Goal: Information Seeking & Learning: Learn about a topic

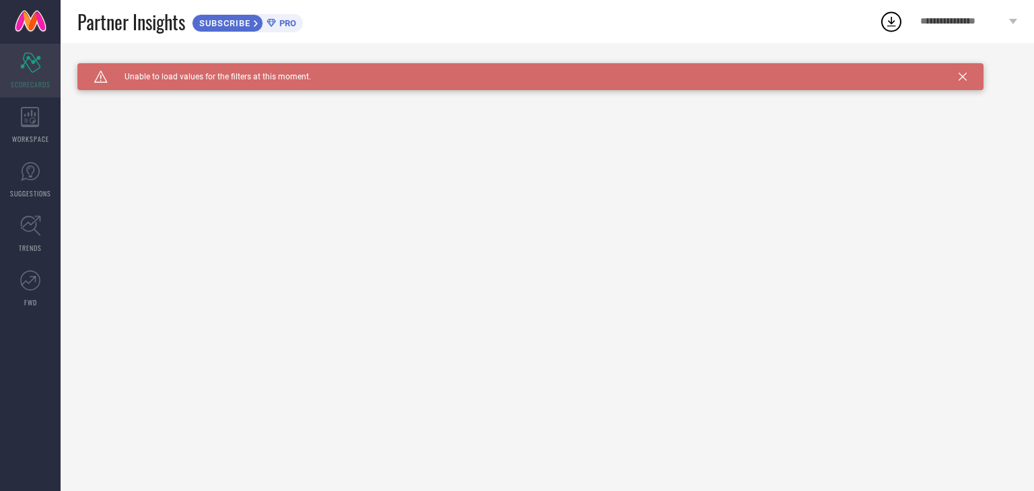
click at [27, 67] on icon "Scorecard" at bounding box center [30, 62] width 21 height 20
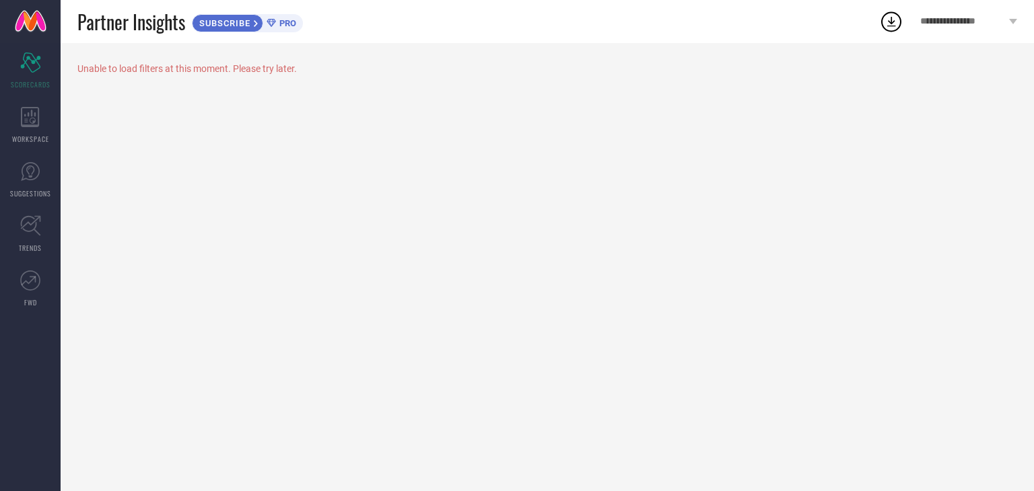
click at [891, 24] on icon at bounding box center [891, 21] width 24 height 24
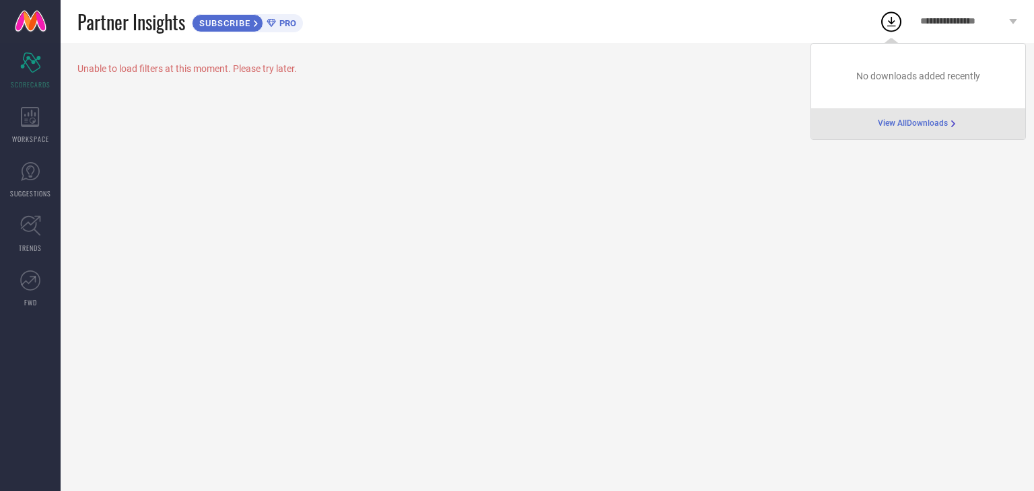
click at [923, 130] on div "View All Downloads" at bounding box center [918, 123] width 214 height 31
click at [918, 122] on span "View All Downloads" at bounding box center [913, 123] width 70 height 11
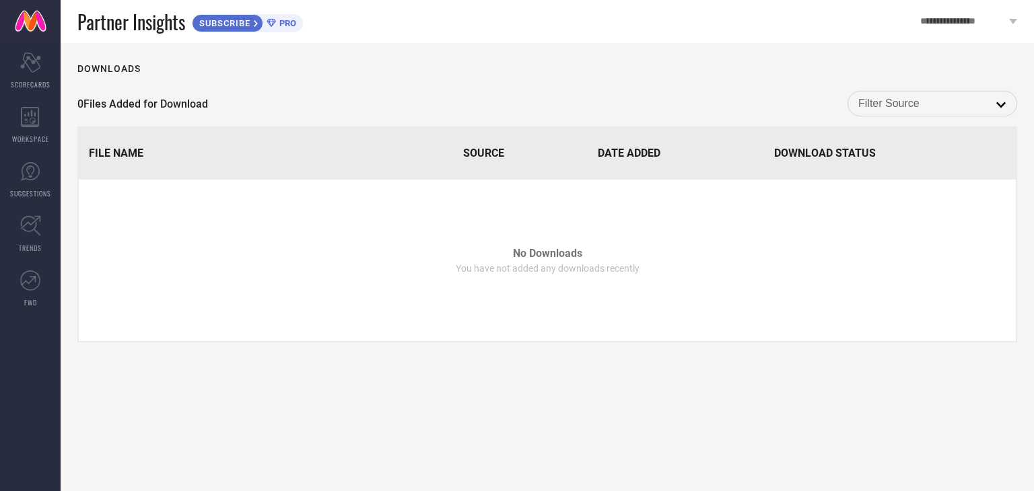
drag, startPoint x: 935, startPoint y: 110, endPoint x: 944, endPoint y: 108, distance: 8.3
click at [936, 110] on input at bounding box center [932, 103] width 148 height 17
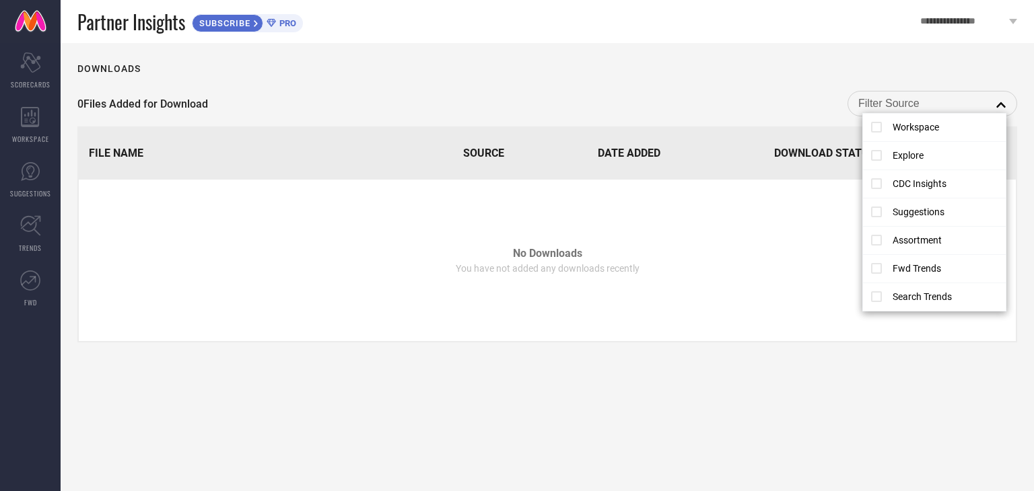
click at [635, 93] on div "0 Files Added for Download close" at bounding box center [547, 104] width 940 height 26
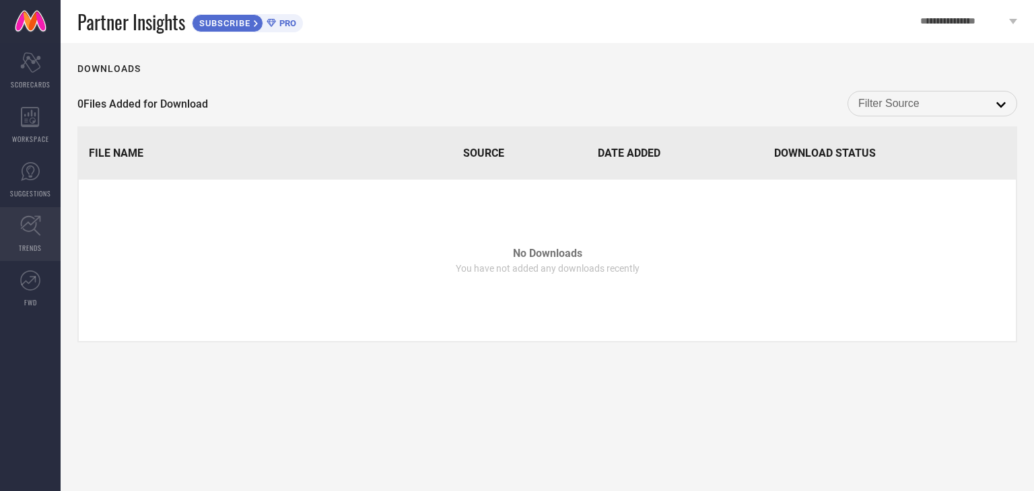
click at [28, 229] on icon at bounding box center [30, 225] width 21 height 21
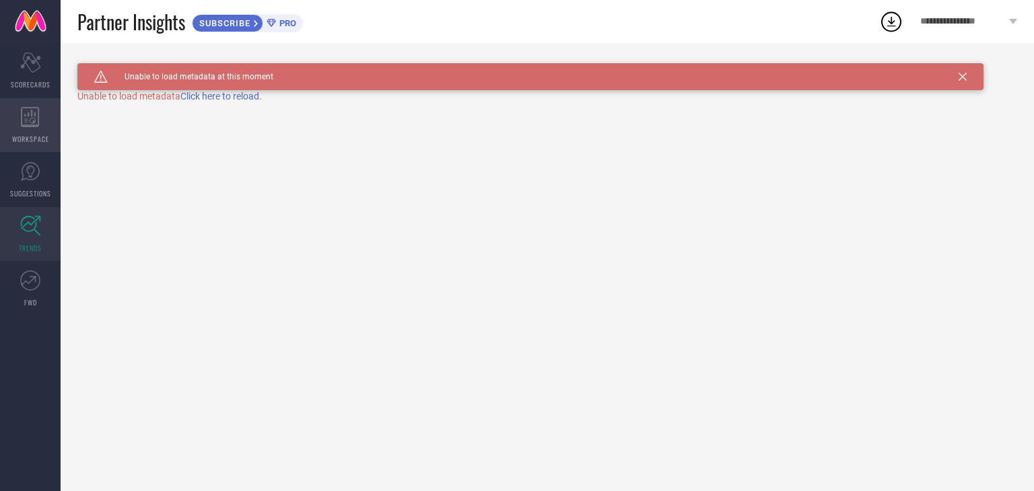
click at [28, 116] on icon at bounding box center [30, 117] width 19 height 20
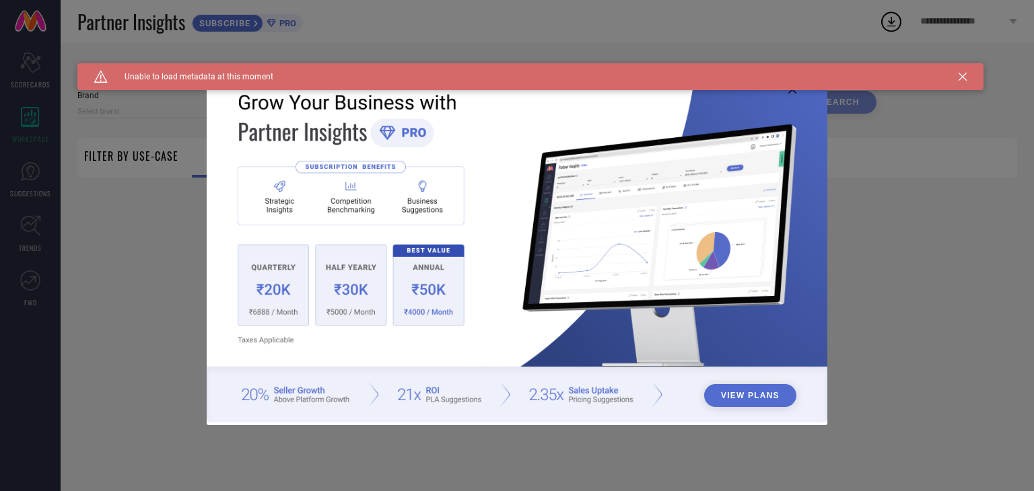
type input "1 STOP FASHION"
type input "All"
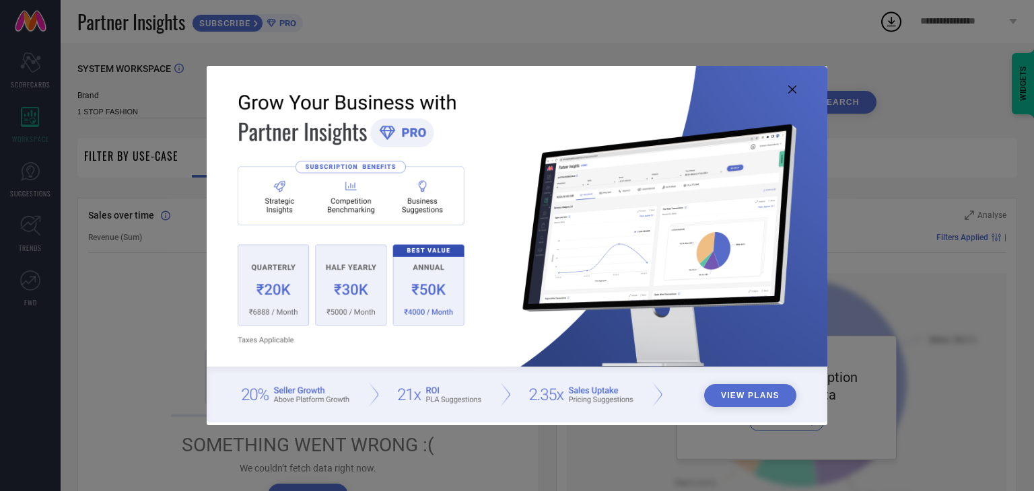
click at [790, 90] on icon at bounding box center [792, 89] width 8 height 8
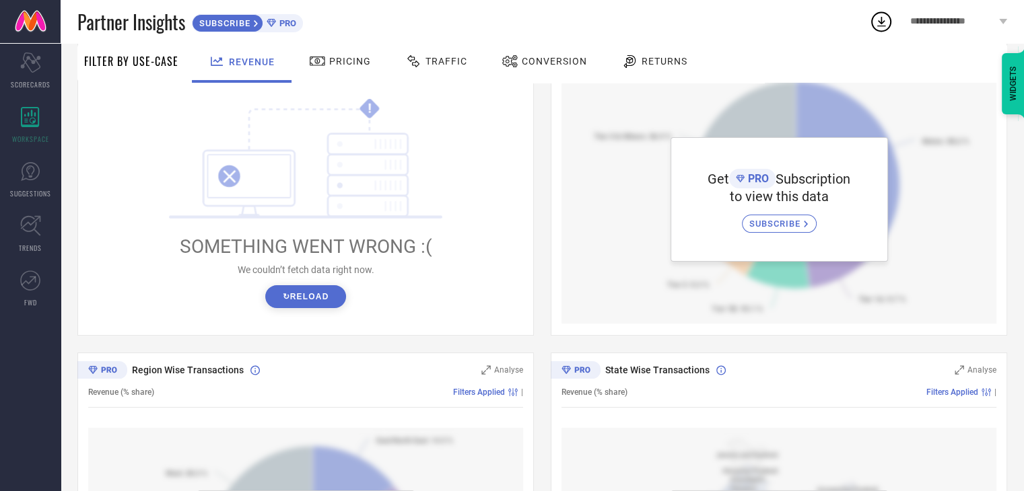
scroll to position [224, 0]
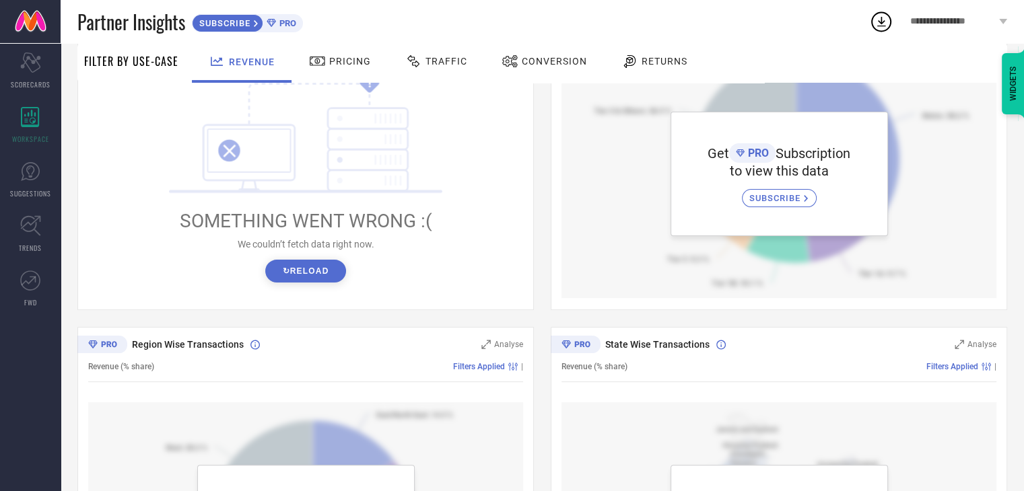
click at [315, 283] on button "↻ Reload" at bounding box center [305, 271] width 80 height 23
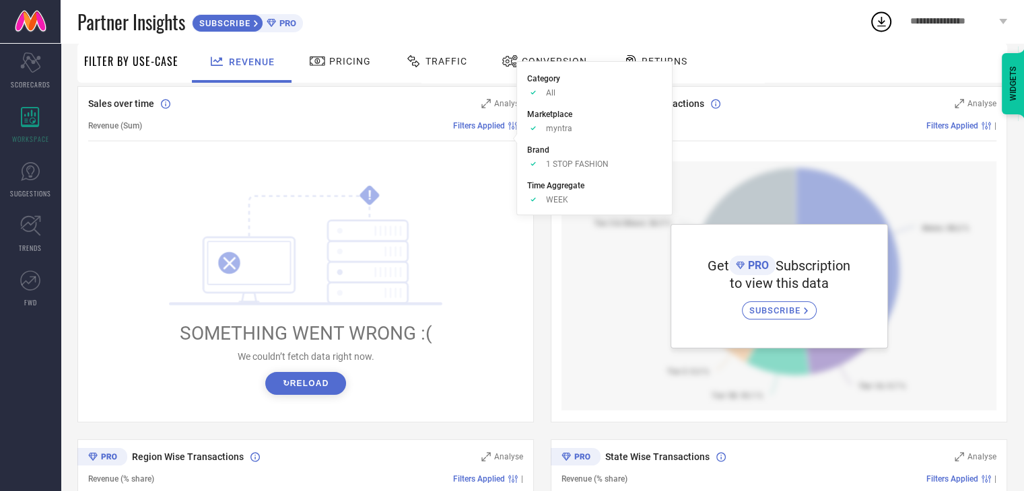
click at [485, 131] on div "Filters Applied" at bounding box center [487, 125] width 68 height 9
click at [546, 127] on span "myntra" at bounding box center [559, 128] width 26 height 9
click at [557, 190] on span "Time Aggregate" at bounding box center [555, 185] width 57 height 9
click at [557, 203] on span "WEEK" at bounding box center [557, 199] width 22 height 9
click at [386, 203] on icon "!" at bounding box center [306, 244] width 274 height 121
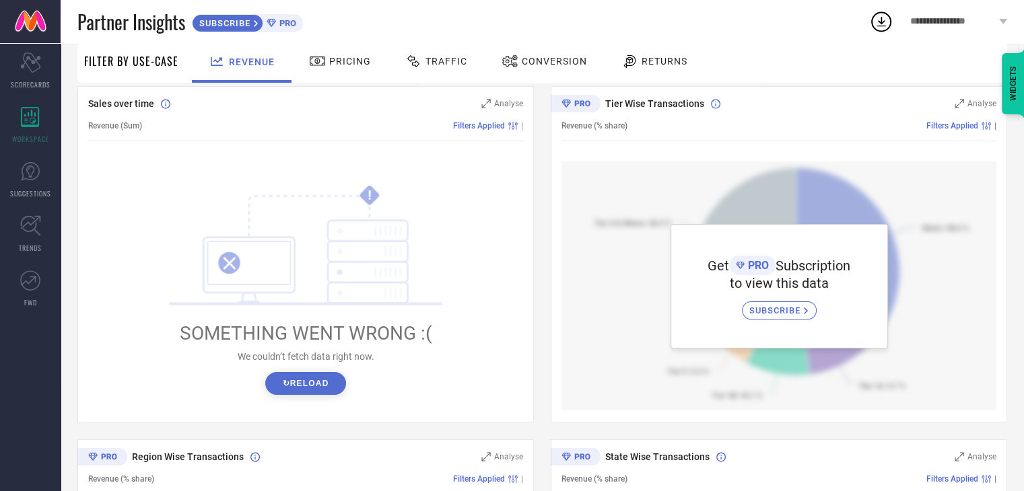
scroll to position [0, 0]
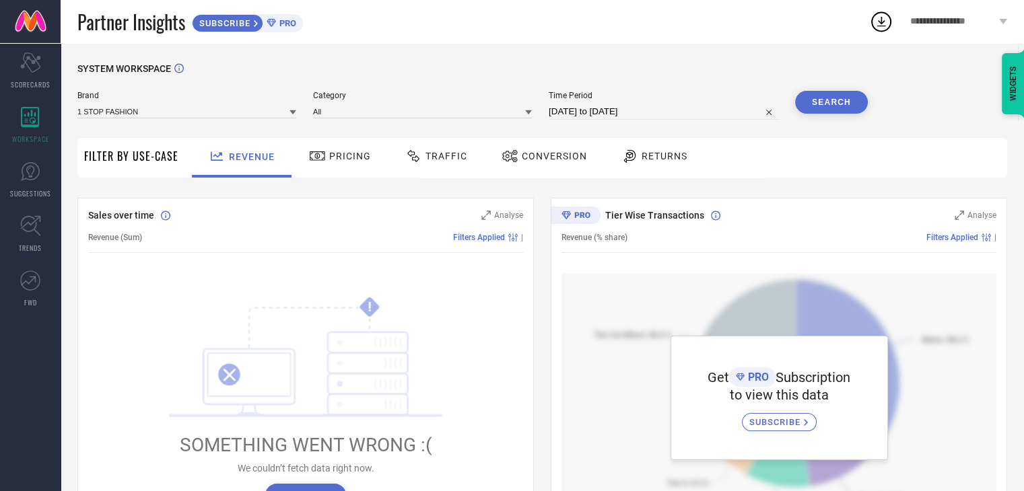
select select "7"
select select "2025"
select select "8"
select select "2025"
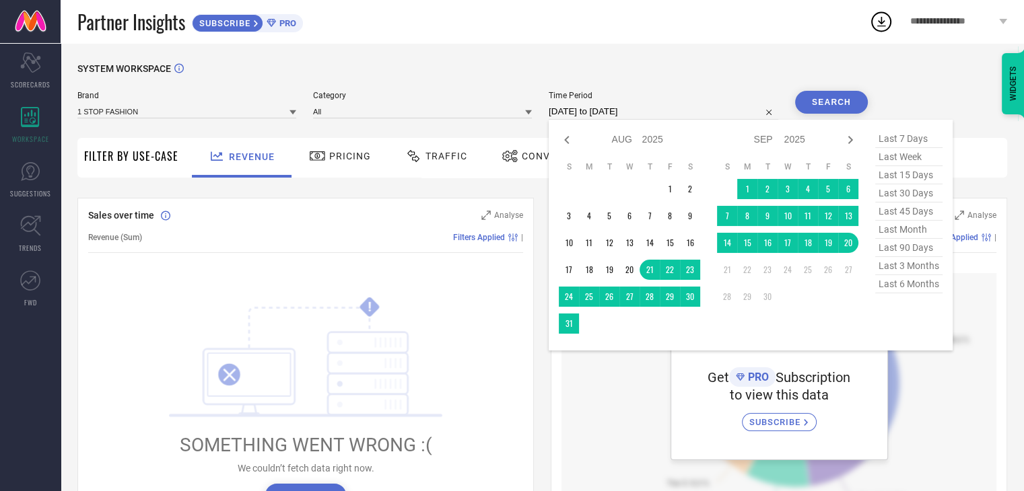
click at [589, 119] on input "[DATE] to [DATE]" at bounding box center [663, 112] width 229 height 16
click at [672, 190] on td "1" at bounding box center [670, 189] width 20 height 20
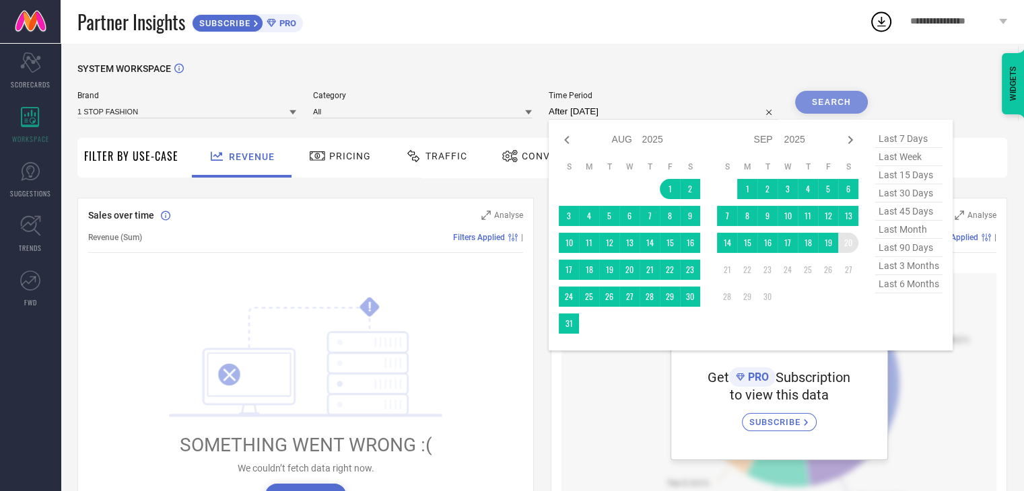
type input "[DATE] to [DATE]"
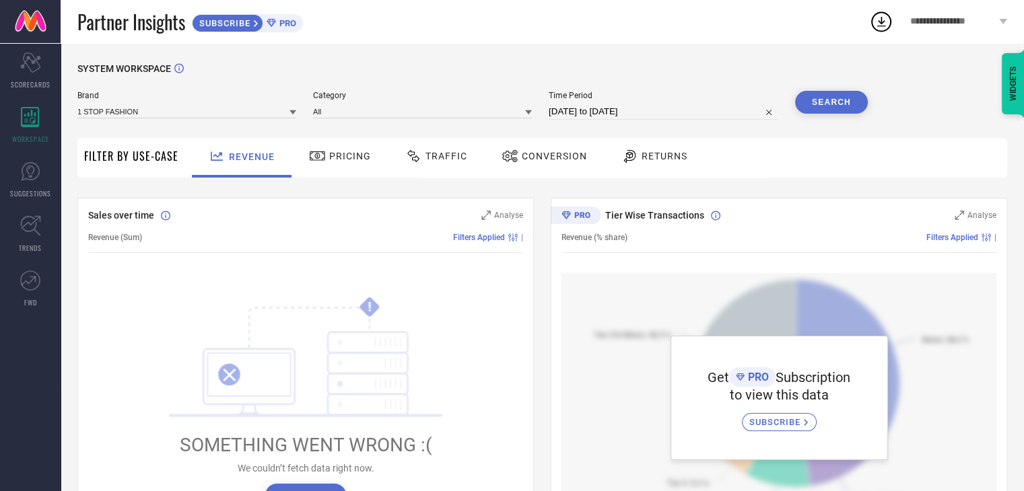
click at [847, 98] on button "Search" at bounding box center [831, 102] width 73 height 23
click at [487, 220] on icon at bounding box center [485, 215] width 9 height 9
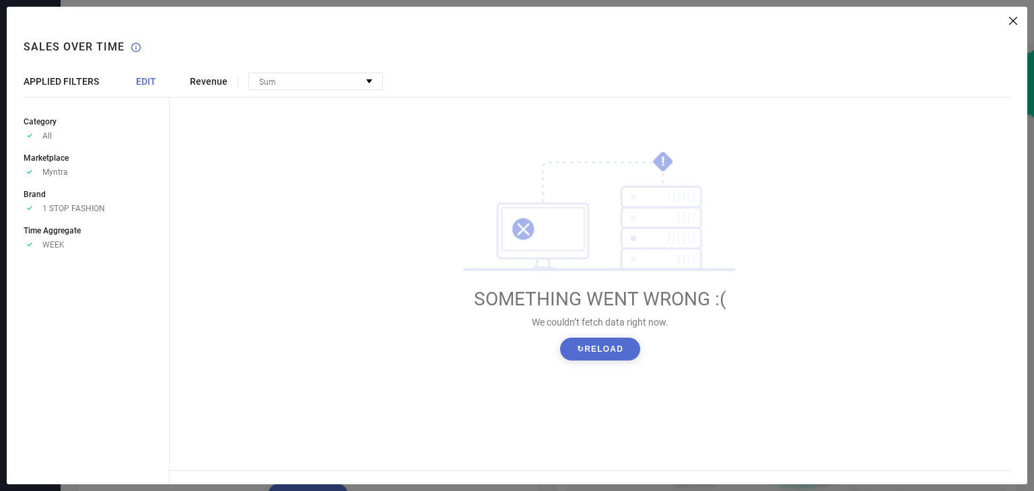
click at [608, 349] on button "↻ Reload" at bounding box center [600, 349] width 80 height 23
click at [1019, 26] on div "Revenue Sum No options available ! SOMETHING WENT WRONG :( We couldn’t fetch da…" at bounding box center [598, 246] width 857 height 478
click at [1015, 18] on icon at bounding box center [1013, 21] width 8 height 8
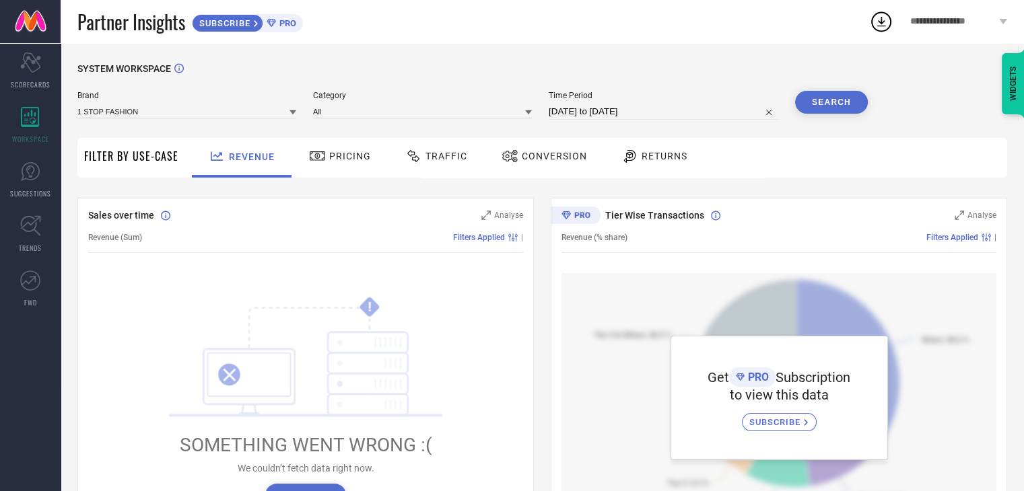
click at [556, 153] on span "Conversion" at bounding box center [554, 156] width 65 height 11
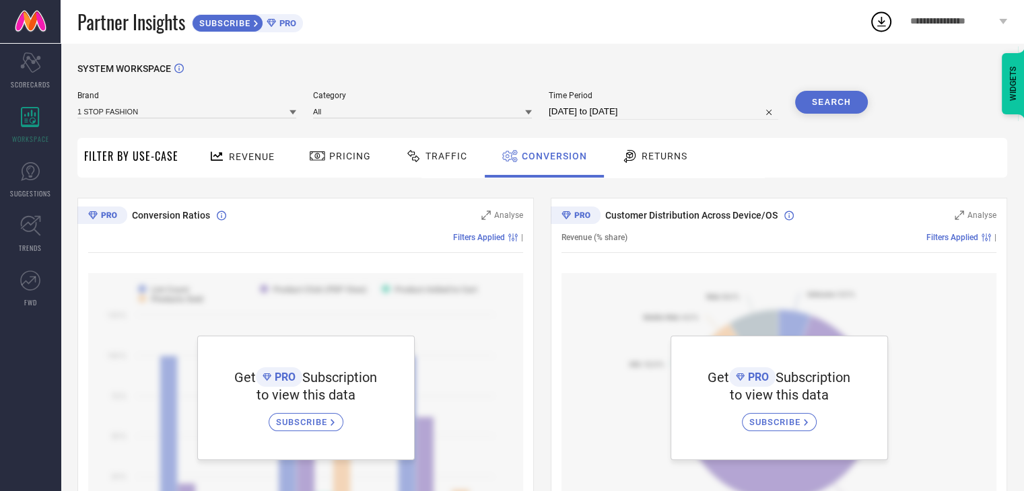
click at [420, 169] on div "Traffic" at bounding box center [436, 158] width 96 height 40
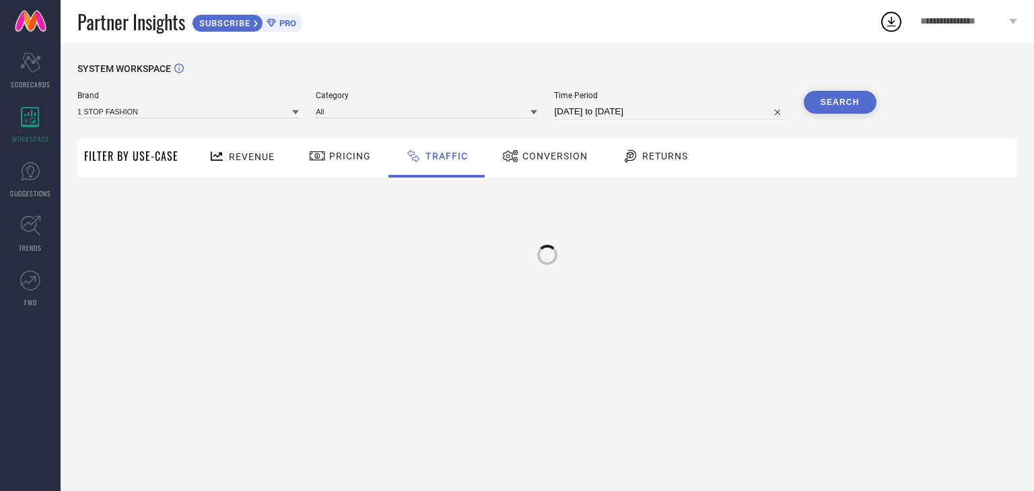
click at [232, 154] on span "Revenue" at bounding box center [252, 156] width 46 height 11
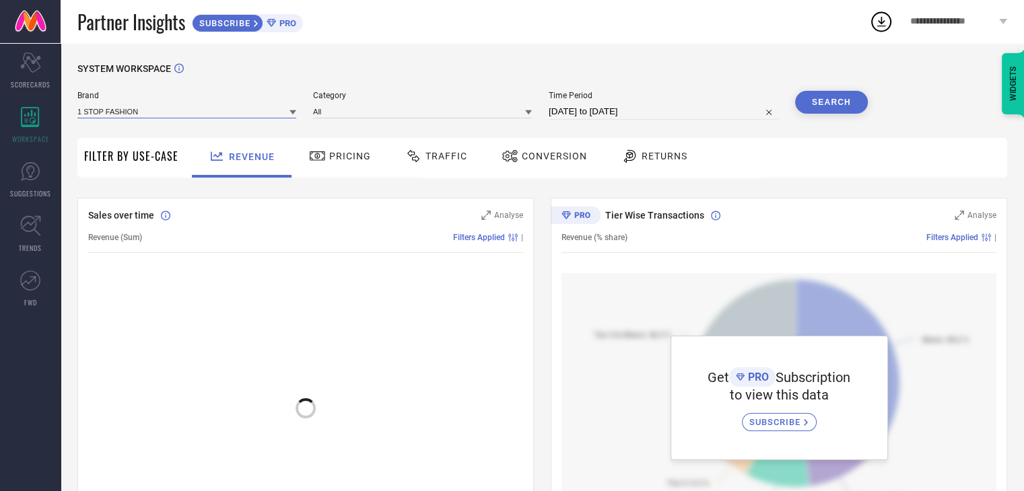
click at [137, 112] on input at bounding box center [186, 111] width 219 height 14
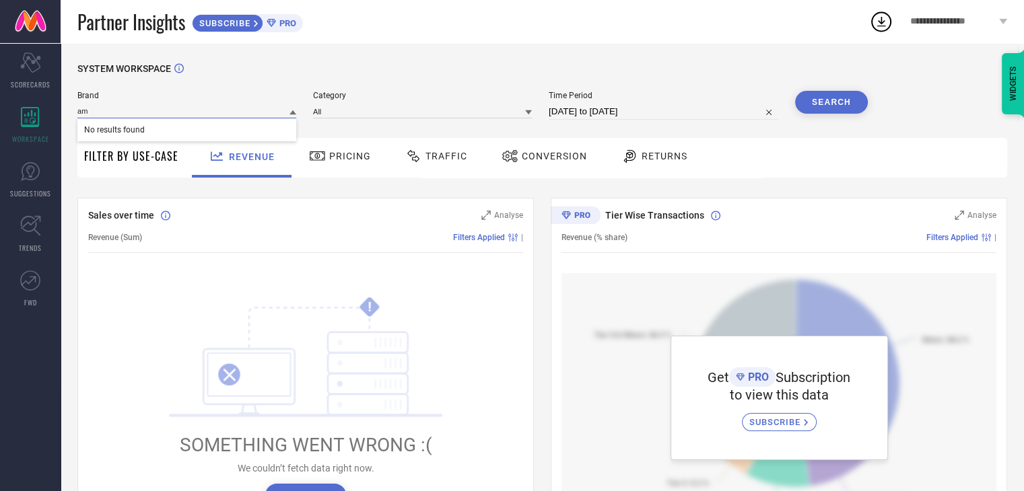
type input "a"
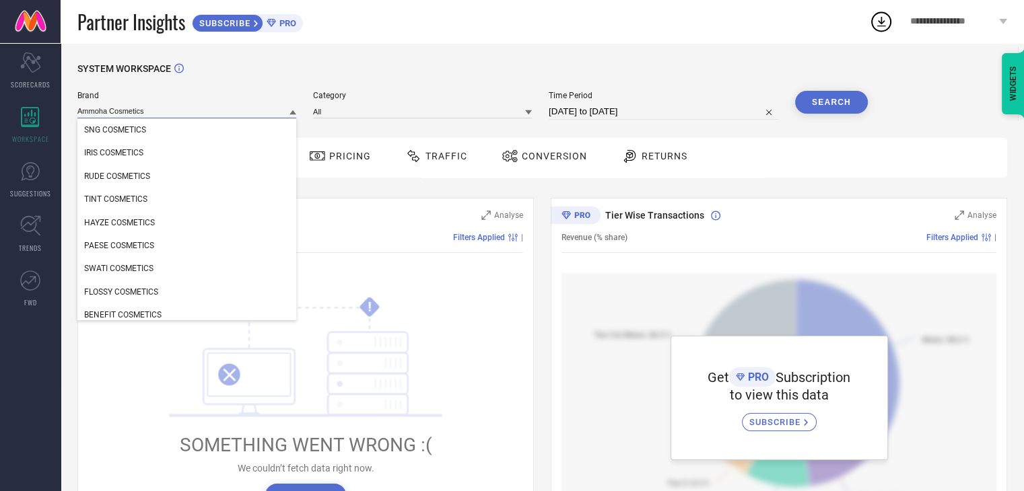
type input "Ammoha Cosmetics"
click at [180, 110] on input "Ammoha Cosmetics" at bounding box center [186, 111] width 219 height 14
drag, startPoint x: 307, startPoint y: 109, endPoint x: 320, endPoint y: 110, distance: 13.5
click at [308, 109] on div "Brand Ammoha Cosmetics SNG COSMETICS IRIS COSMETICS RUDE COSMETICS TINT COSMETI…" at bounding box center [472, 105] width 790 height 29
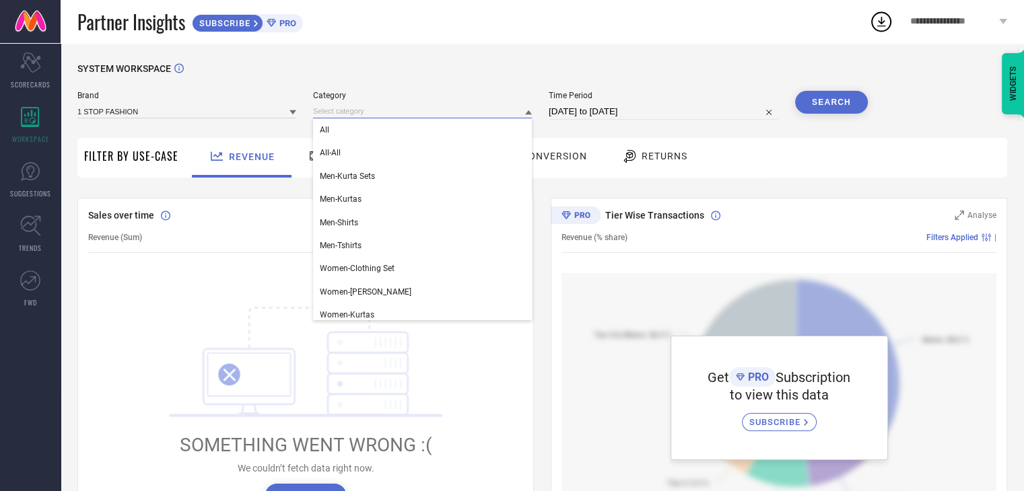
drag, startPoint x: 324, startPoint y: 110, endPoint x: 340, endPoint y: 115, distance: 16.8
click at [326, 111] on input at bounding box center [422, 111] width 219 height 14
click at [372, 127] on div "All" at bounding box center [422, 129] width 219 height 23
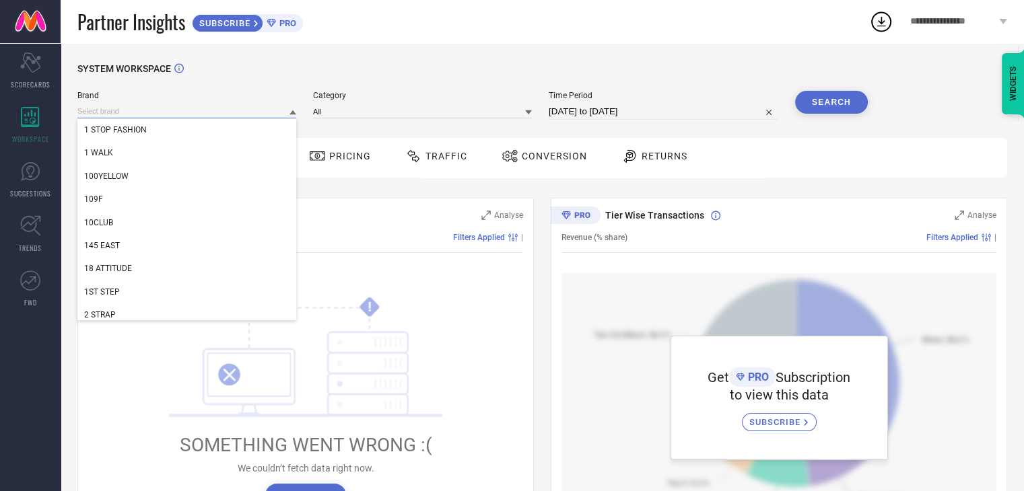
click at [105, 113] on input at bounding box center [186, 111] width 219 height 14
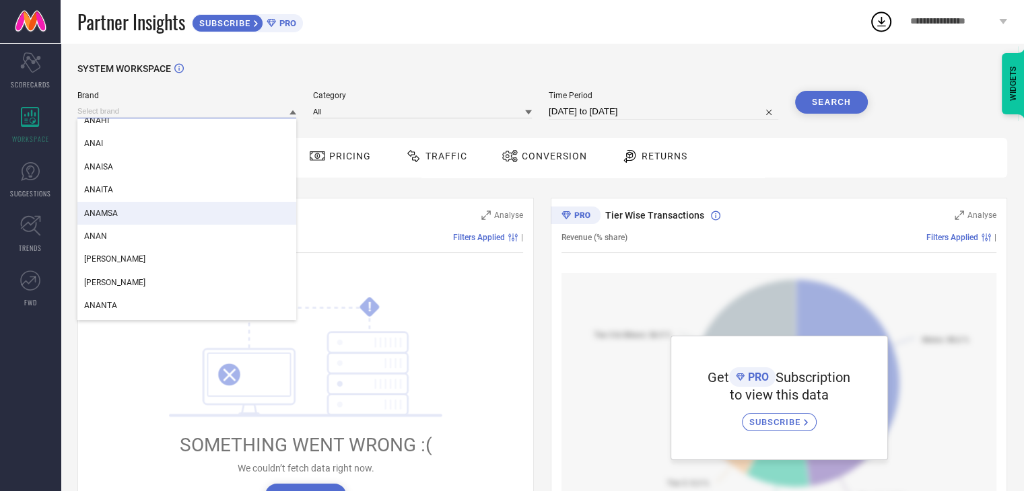
scroll to position [10319, 0]
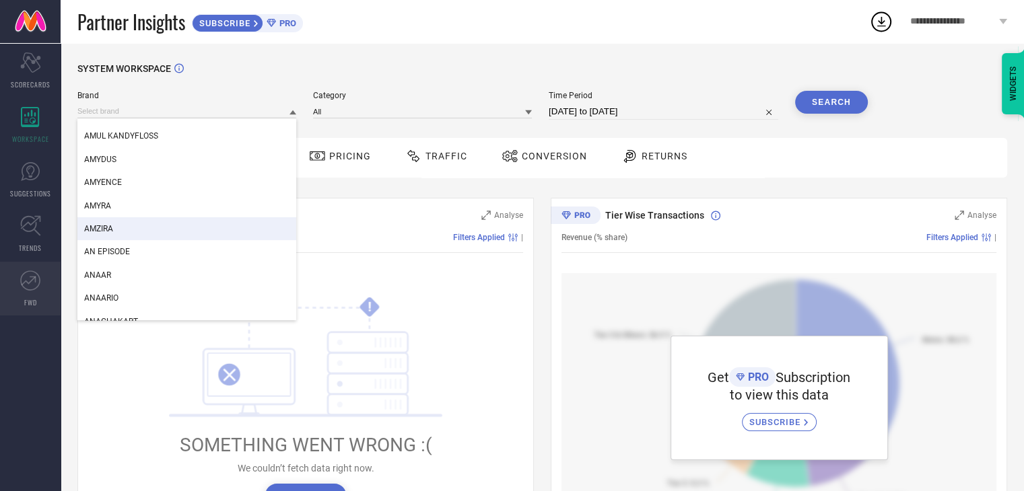
click at [24, 295] on link "FWD" at bounding box center [30, 289] width 61 height 54
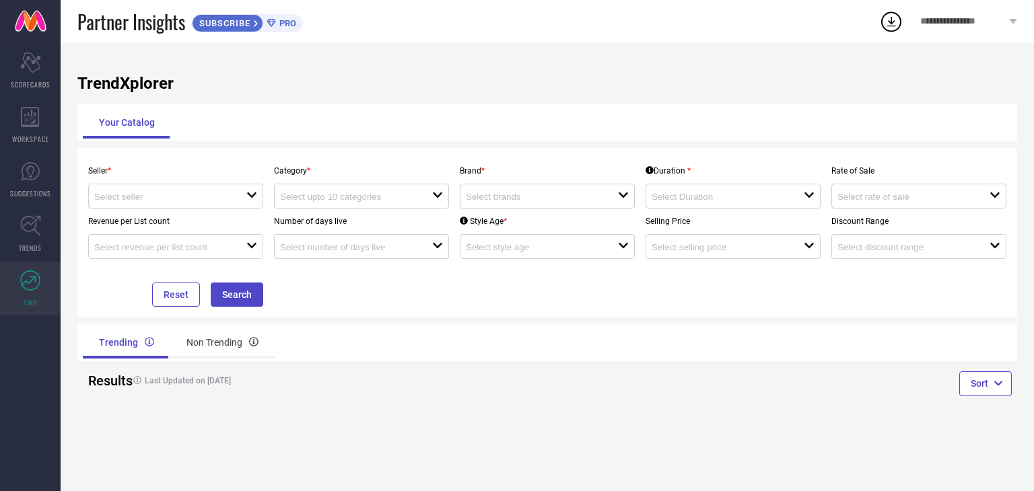
click at [997, 22] on span "**********" at bounding box center [962, 21] width 85 height 11
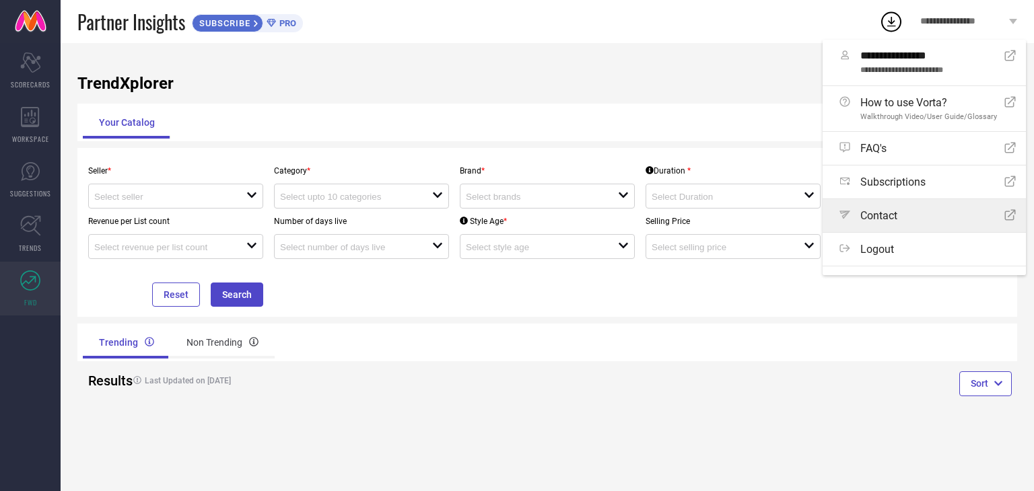
click at [921, 217] on div "Path Contact Open Icon" at bounding box center [927, 215] width 176 height 13
click at [694, 85] on h1 "TrendXplorer" at bounding box center [547, 83] width 940 height 19
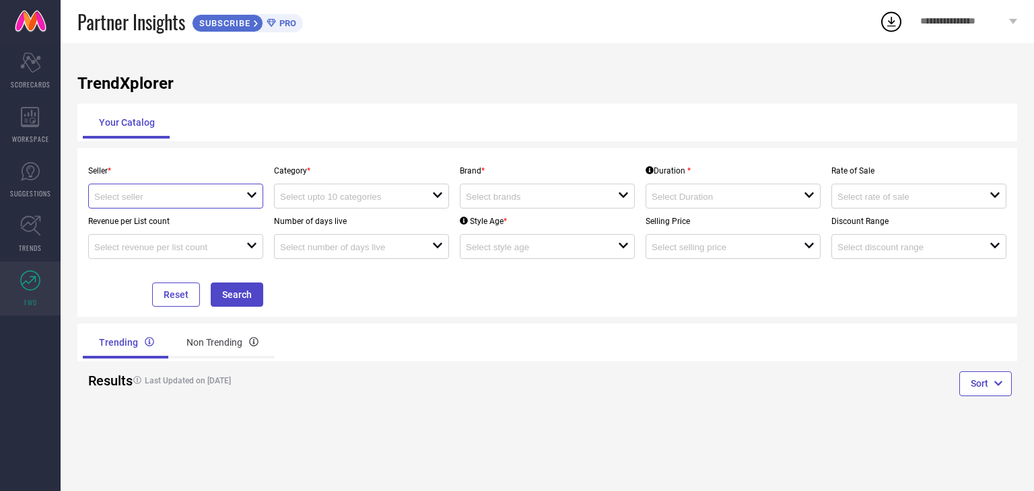
click at [103, 194] on input at bounding box center [162, 197] width 137 height 10
click at [191, 215] on li "Myntra ( MINT_1 )" at bounding box center [176, 223] width 174 height 24
type input "Myntra ( MINT_1 )"
click at [226, 293] on button "Search" at bounding box center [237, 295] width 52 height 24
click at [390, 200] on input at bounding box center [348, 197] width 137 height 10
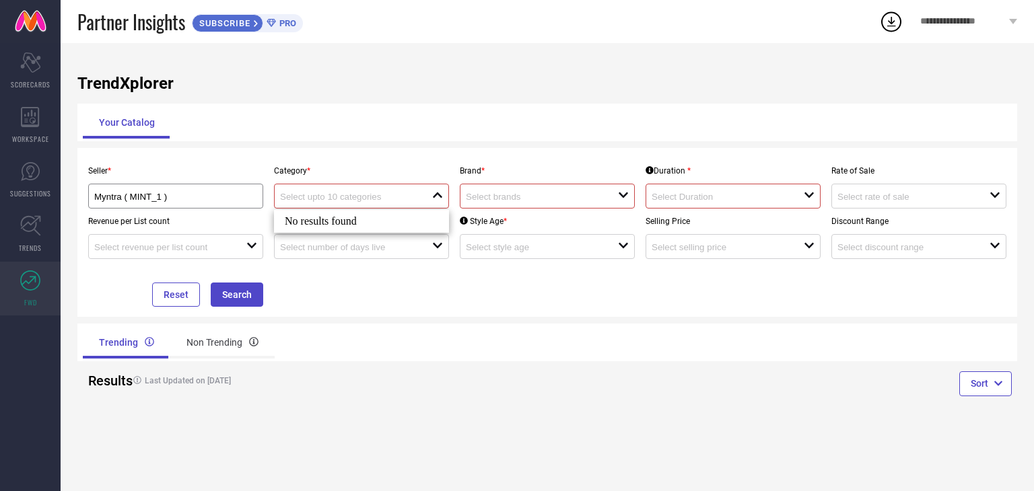
click at [315, 289] on div "Seller * Myntra ( MINT_1 ) Category * close Brand * open Duration * open Rate o…" at bounding box center [547, 232] width 929 height 149
click at [201, 337] on div "Non Trending" at bounding box center [222, 342] width 104 height 32
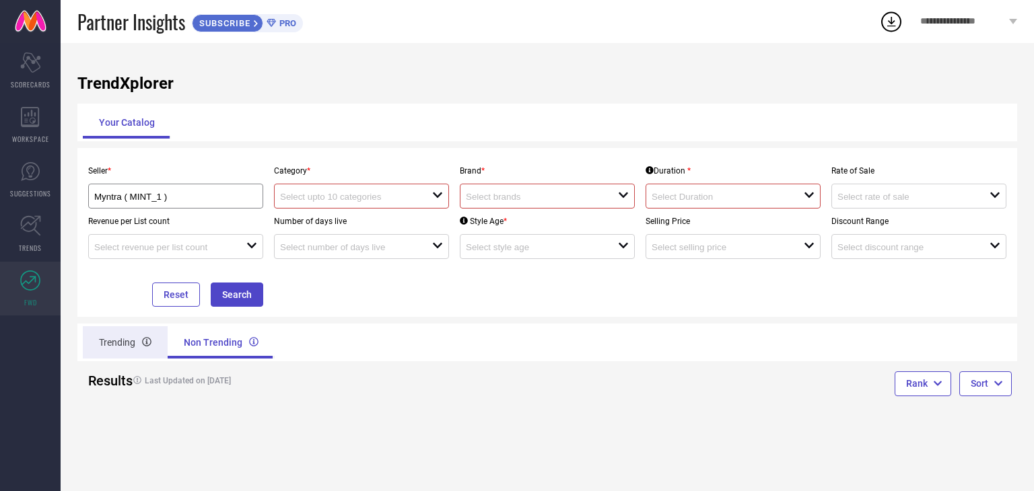
click at [130, 343] on div "Trending" at bounding box center [125, 342] width 85 height 32
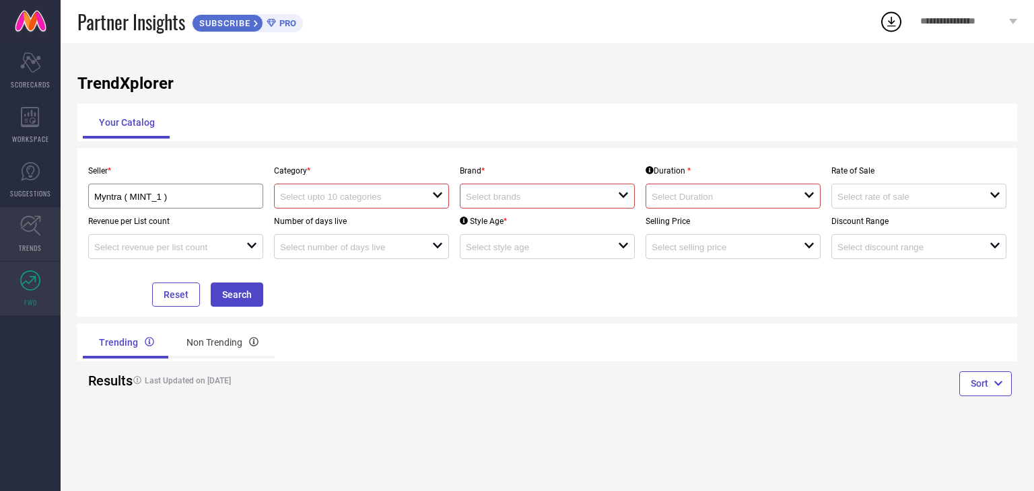
drag, startPoint x: 33, startPoint y: 225, endPoint x: 28, endPoint y: 211, distance: 14.9
click at [33, 225] on icon at bounding box center [30, 225] width 21 height 21
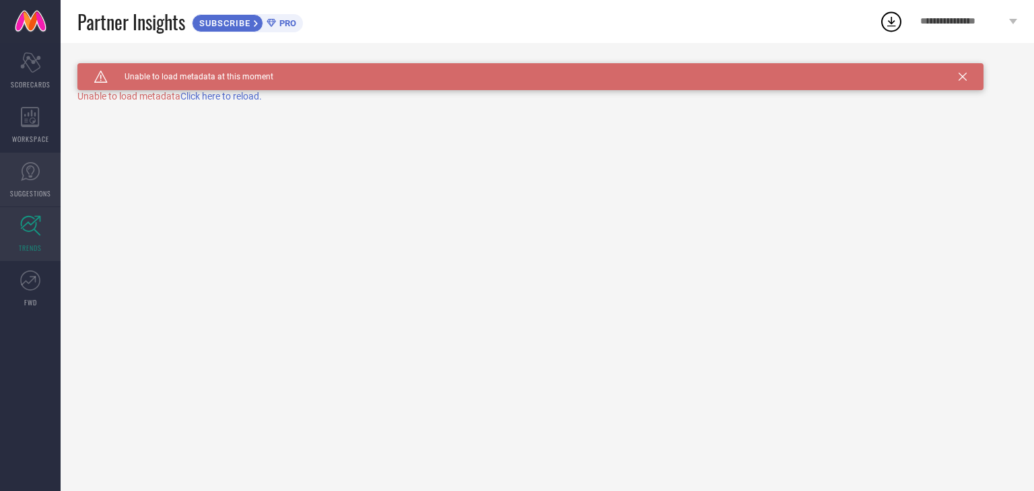
click at [28, 160] on link "SUGGESTIONS" at bounding box center [30, 180] width 61 height 54
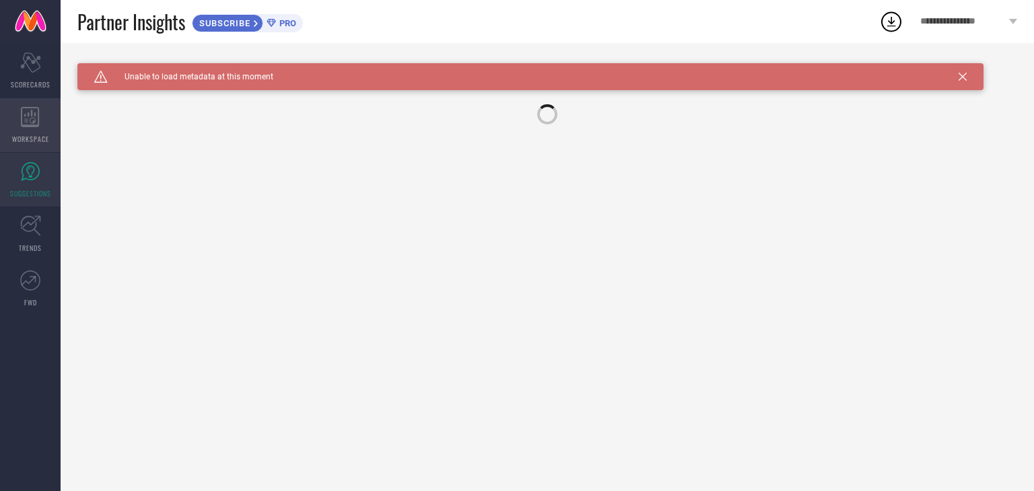
click at [30, 122] on icon at bounding box center [30, 117] width 19 height 20
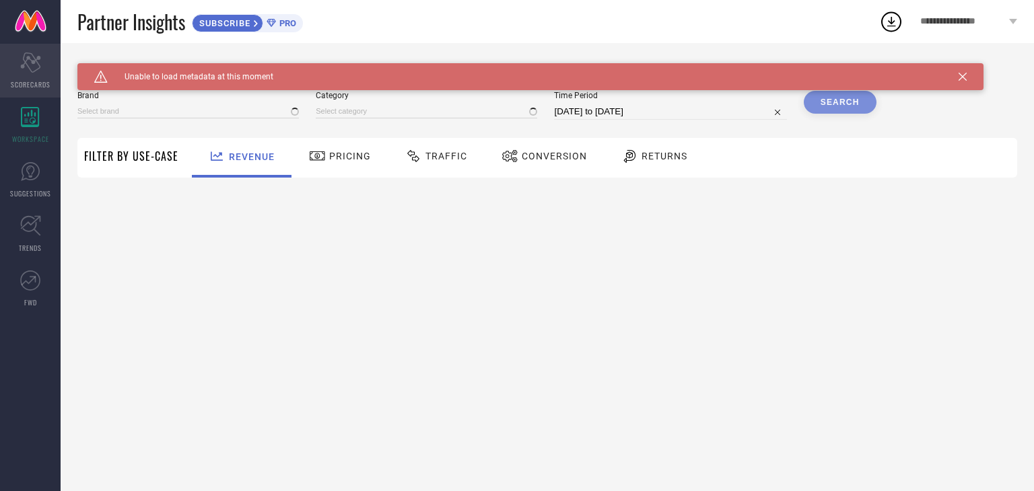
click at [40, 71] on icon "Scorecard" at bounding box center [30, 62] width 21 height 20
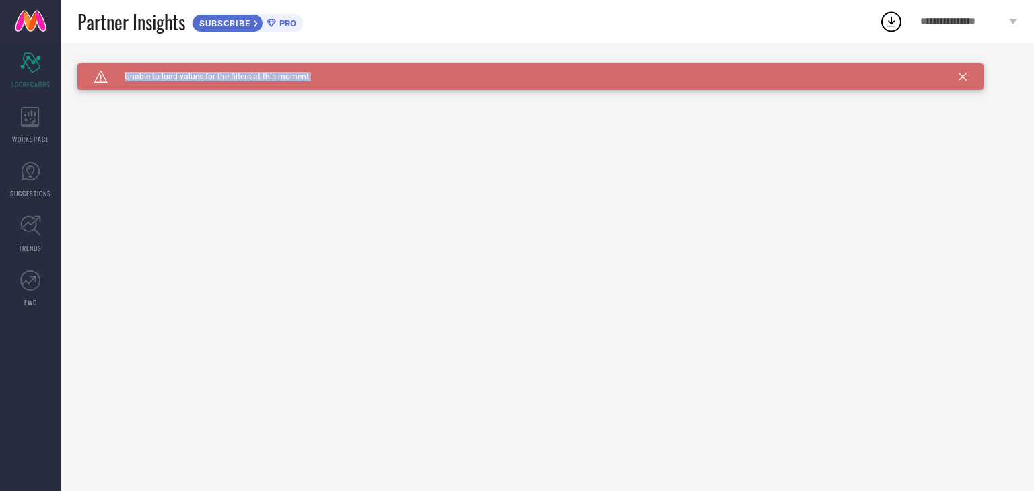
drag, startPoint x: 127, startPoint y: 68, endPoint x: 315, endPoint y: 87, distance: 189.4
click at [315, 87] on div "Caution Created with Sketch. Unable to load values for the filters at this mome…" at bounding box center [530, 76] width 906 height 27
click at [319, 77] on div "Caution Created with Sketch. Unable to load values for the filters at this mome…" at bounding box center [530, 76] width 906 height 27
click at [969, 74] on div "Caution Created with Sketch. Unable to load values for the filters at this mome…" at bounding box center [530, 76] width 906 height 27
click at [964, 76] on icon at bounding box center [962, 77] width 8 height 8
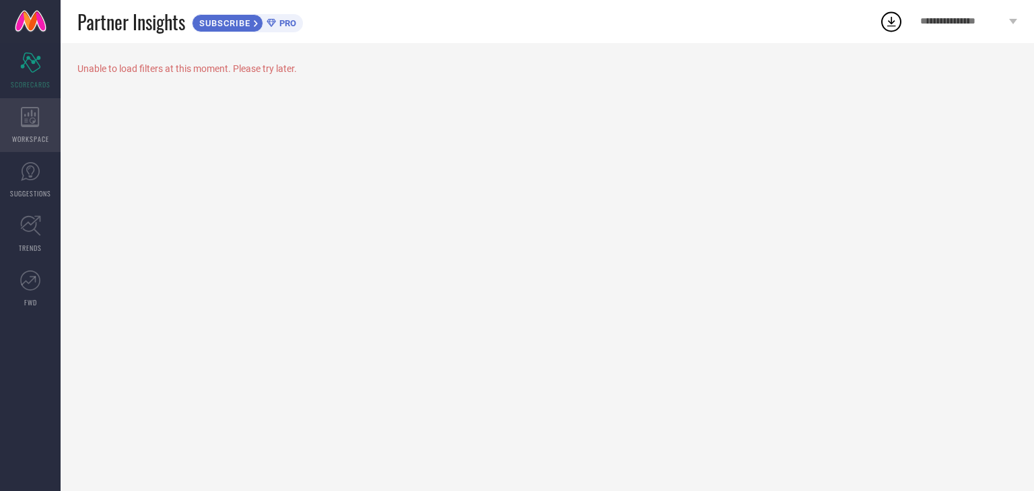
click at [30, 131] on div "WORKSPACE" at bounding box center [30, 125] width 61 height 54
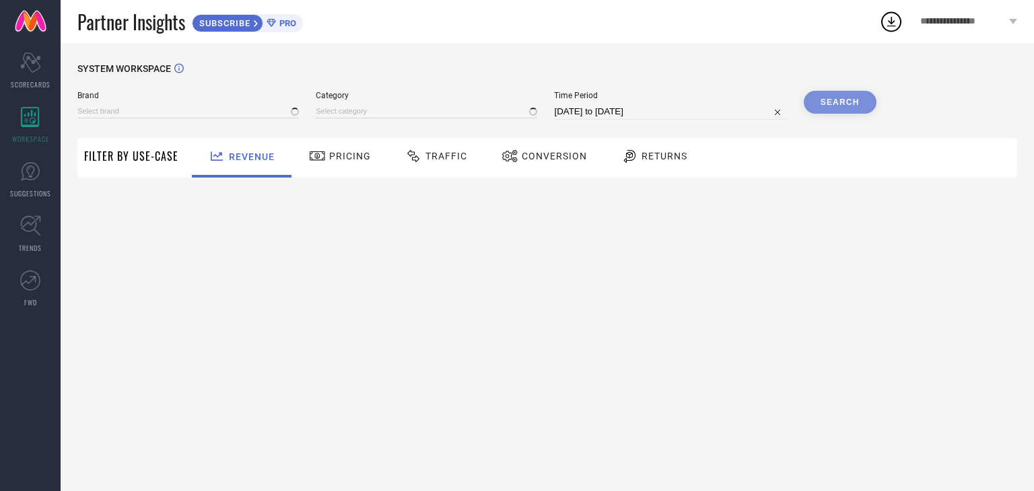
type input "1 STOP FASHION"
type input "All"
click at [323, 161] on icon at bounding box center [317, 156] width 17 height 16
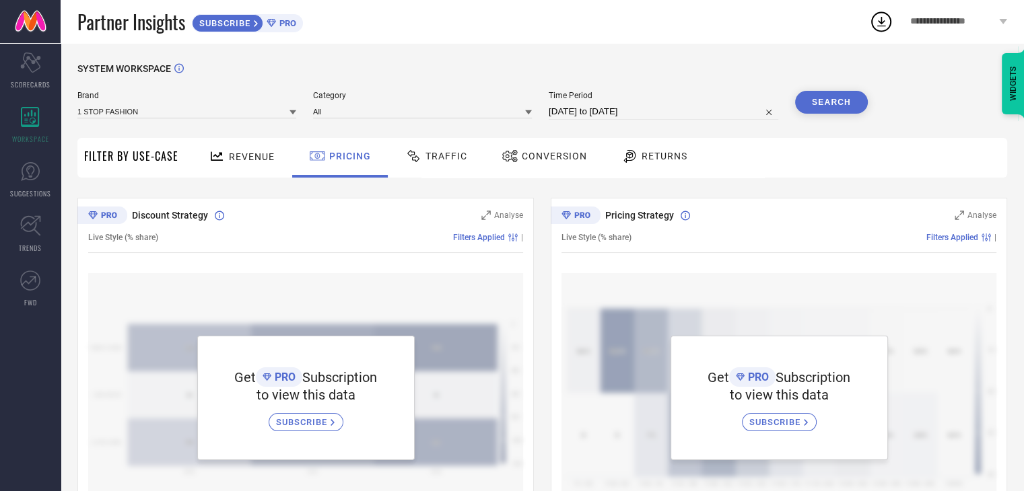
click at [251, 162] on span "Revenue" at bounding box center [252, 156] width 46 height 11
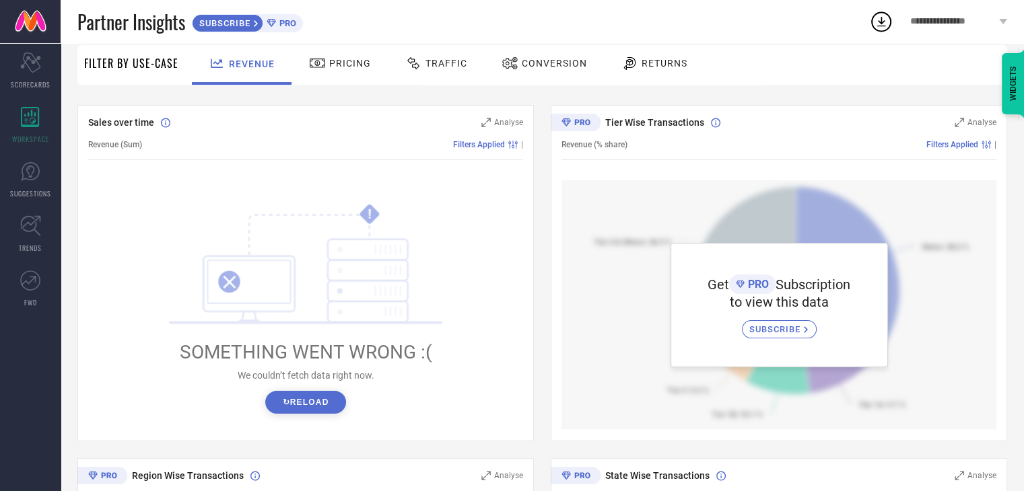
scroll to position [112, 0]
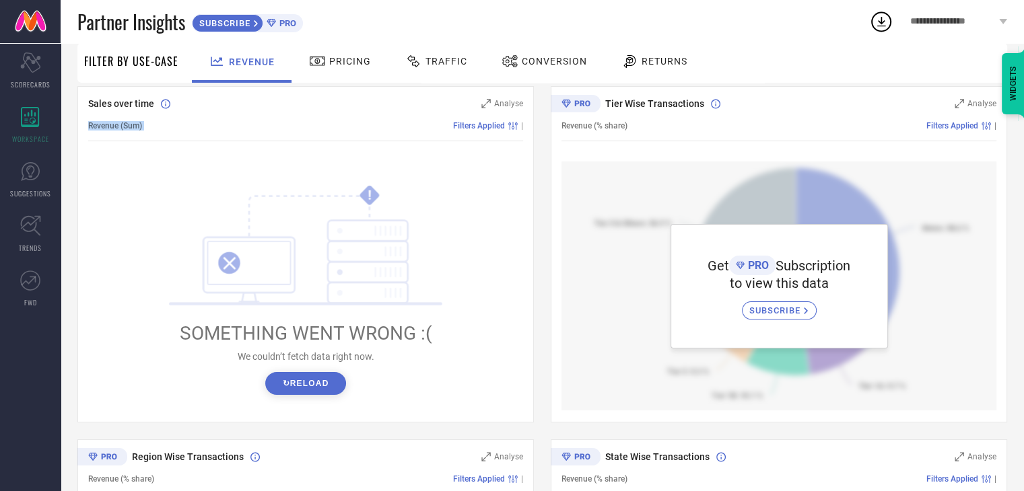
drag, startPoint x: 83, startPoint y: 135, endPoint x: 163, endPoint y: 136, distance: 79.4
click at [162, 136] on div "Sales over time Analyse Revenue (Sum) Filters Applied | ! SOMETHING WENT WRONG …" at bounding box center [305, 254] width 456 height 337
click at [194, 131] on div "Filters Applied |" at bounding box center [332, 125] width 381 height 9
drag, startPoint x: 78, startPoint y: 109, endPoint x: 169, endPoint y: 109, distance: 90.9
click at [167, 109] on div "Sales over time Analyse Revenue (Sum) Filters Applied | ! SOMETHING WENT WRONG …" at bounding box center [305, 254] width 456 height 337
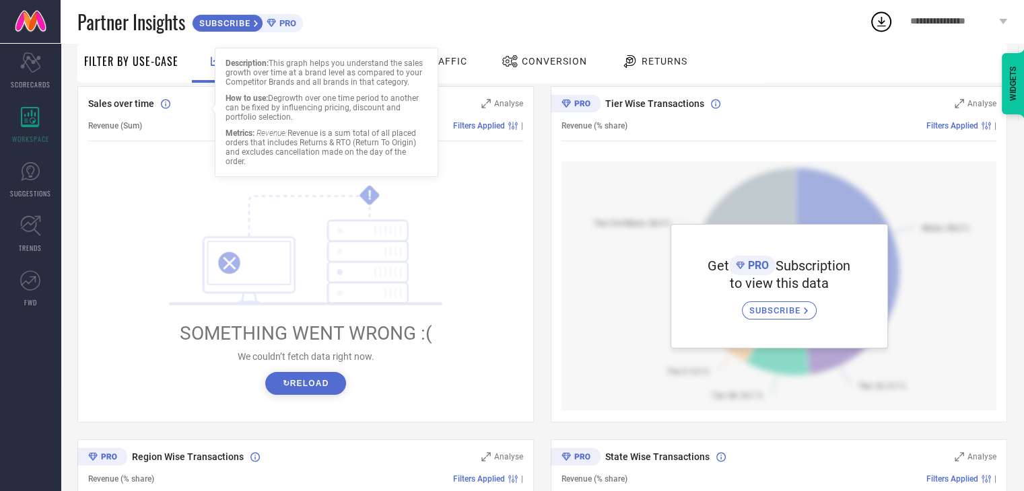
click at [274, 141] on div "Metrics: Revenue: Revenue is a sum total of all placed orders that includes Ret…" at bounding box center [326, 148] width 202 height 38
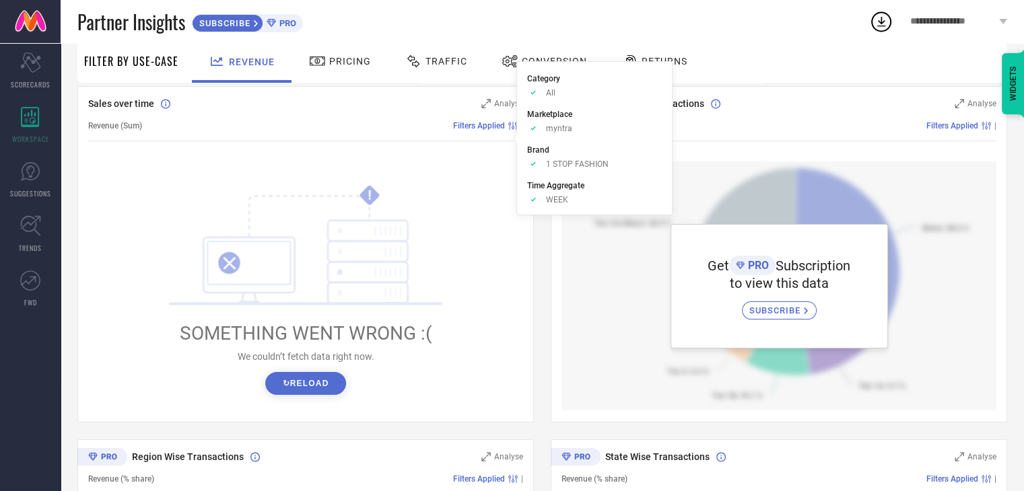
click at [454, 131] on div "Filters Applied" at bounding box center [487, 125] width 68 height 9
click at [545, 123] on div "Approve /Deselected myntra" at bounding box center [594, 128] width 135 height 10
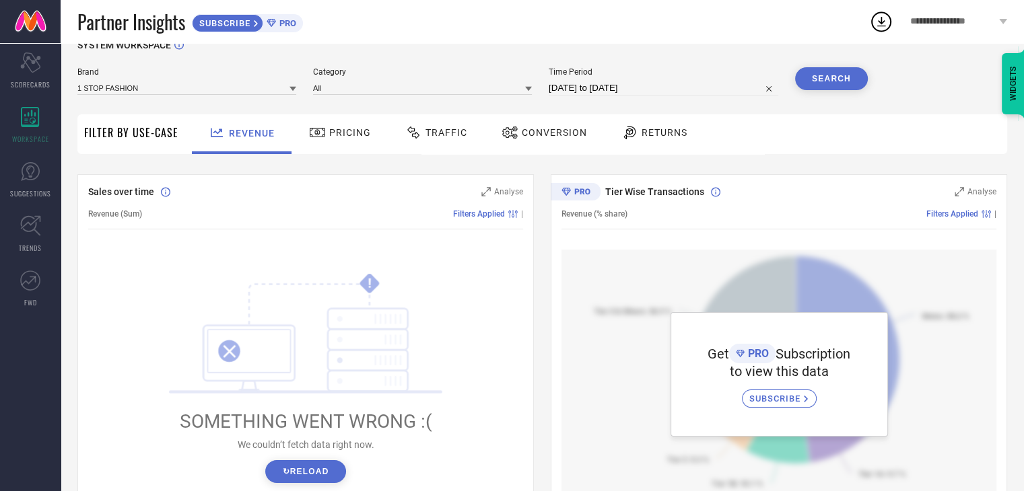
scroll to position [0, 0]
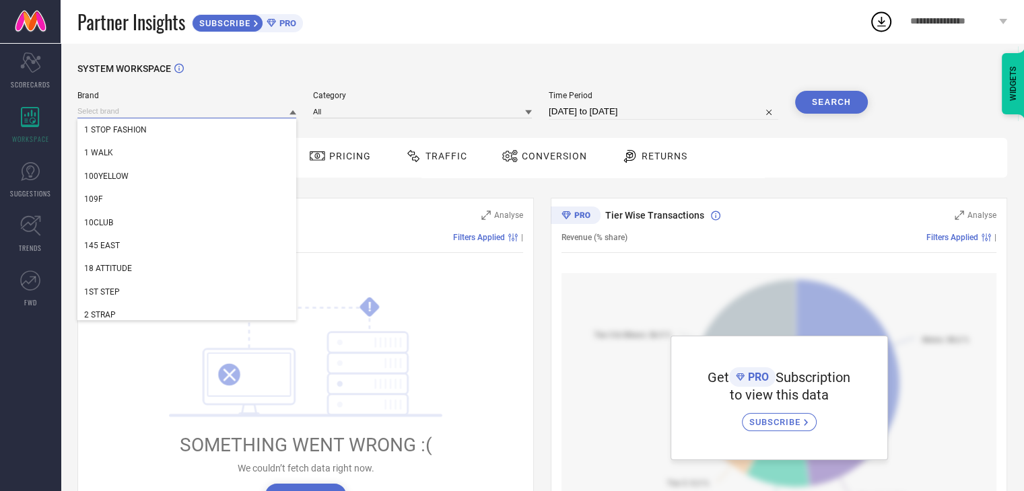
click at [147, 108] on input at bounding box center [186, 111] width 219 height 14
click at [184, 73] on div at bounding box center [178, 68] width 9 height 10
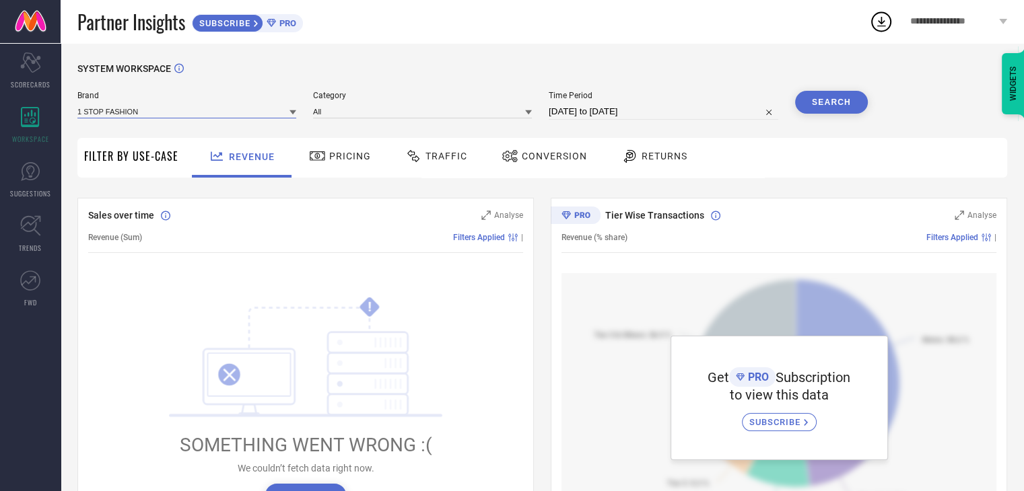
click at [172, 108] on input at bounding box center [186, 111] width 219 height 14
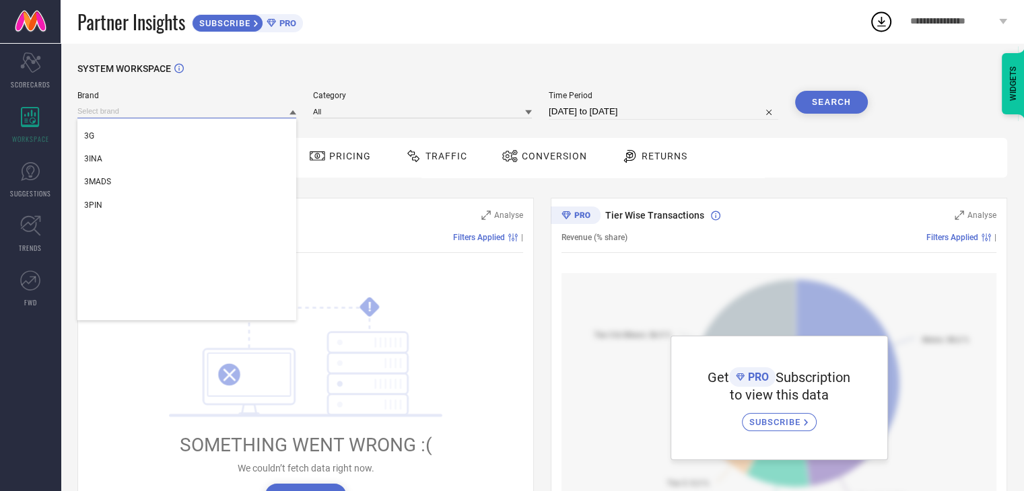
scroll to position [337, 0]
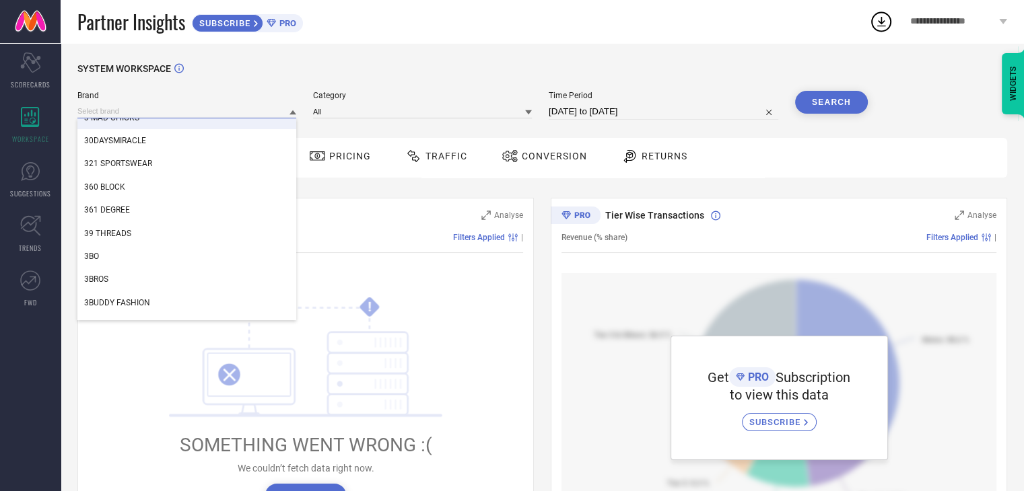
click at [181, 113] on input at bounding box center [186, 111] width 219 height 14
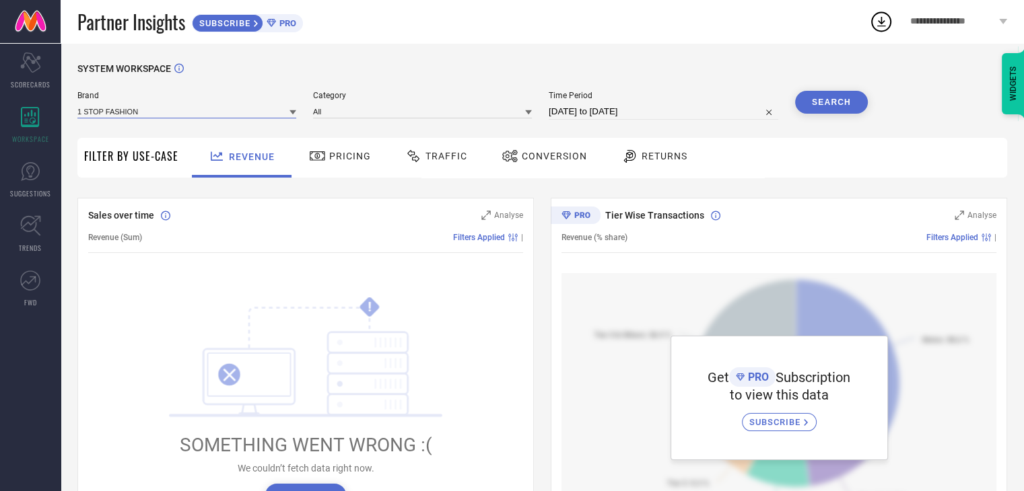
click at [181, 113] on input at bounding box center [186, 111] width 219 height 14
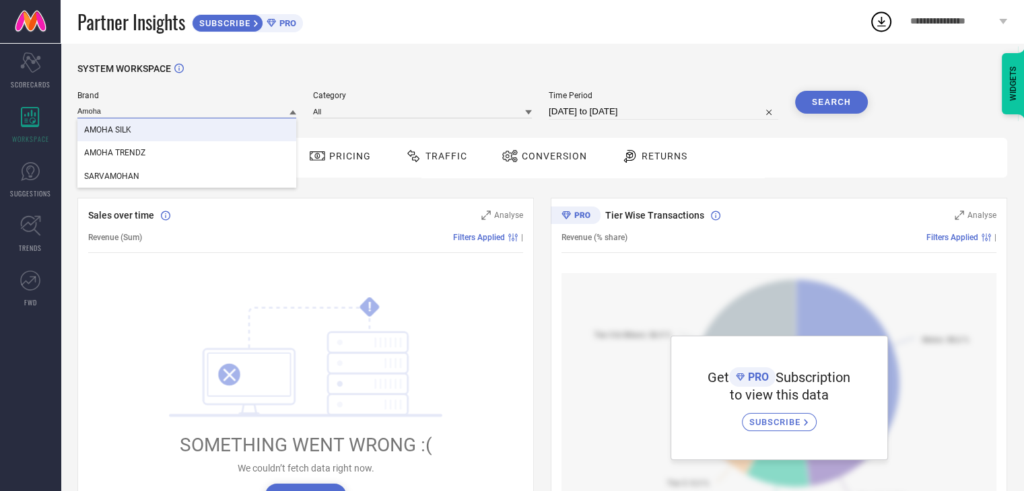
type input "Amoha"
click at [147, 127] on div "AMOHA SILK" at bounding box center [186, 129] width 219 height 23
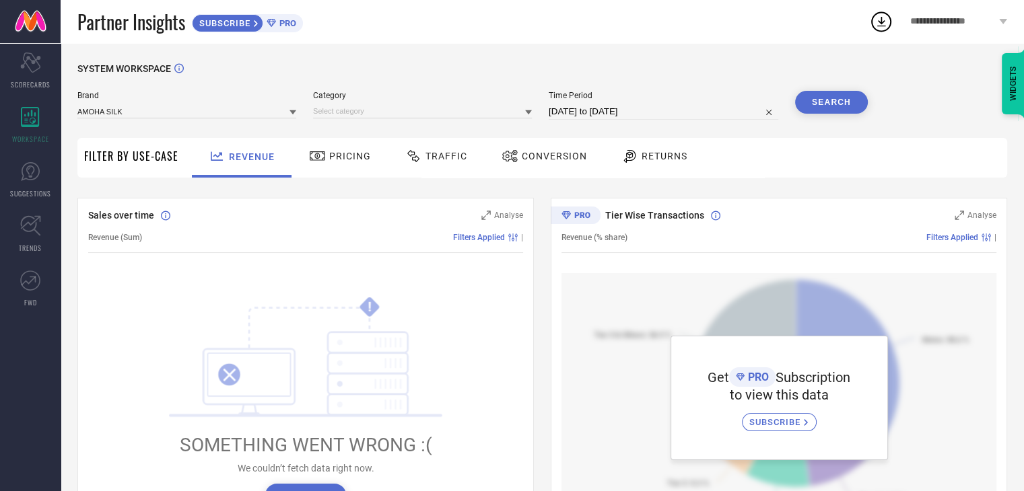
click at [820, 108] on button "Search" at bounding box center [831, 102] width 73 height 23
click at [820, 108] on div "Search" at bounding box center [831, 102] width 73 height 23
click at [829, 104] on div "Search" at bounding box center [831, 102] width 73 height 23
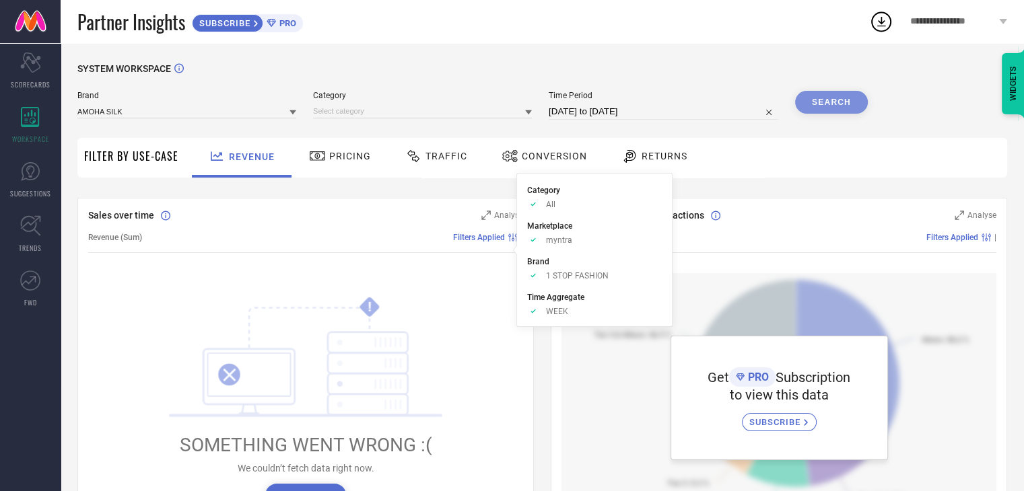
click at [473, 240] on div "Filters Applied" at bounding box center [487, 237] width 68 height 9
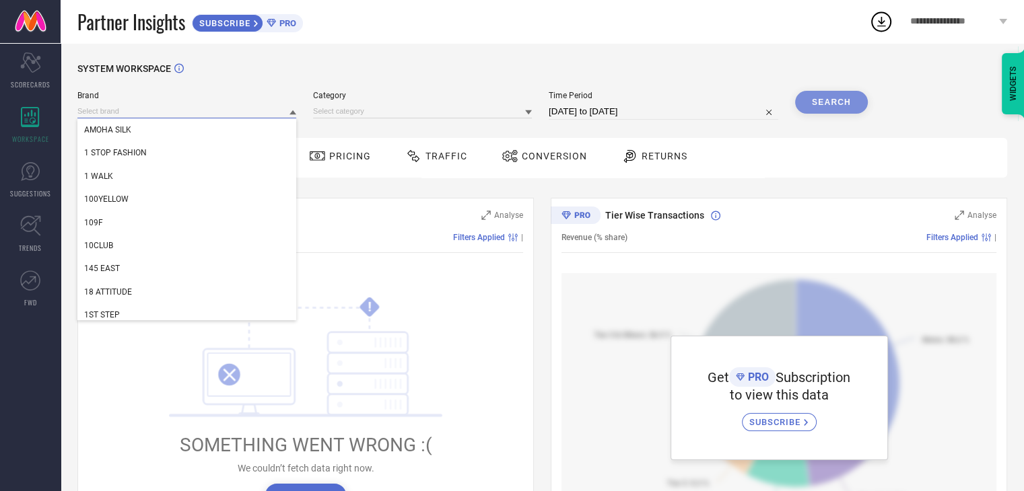
click at [139, 109] on input at bounding box center [186, 111] width 219 height 14
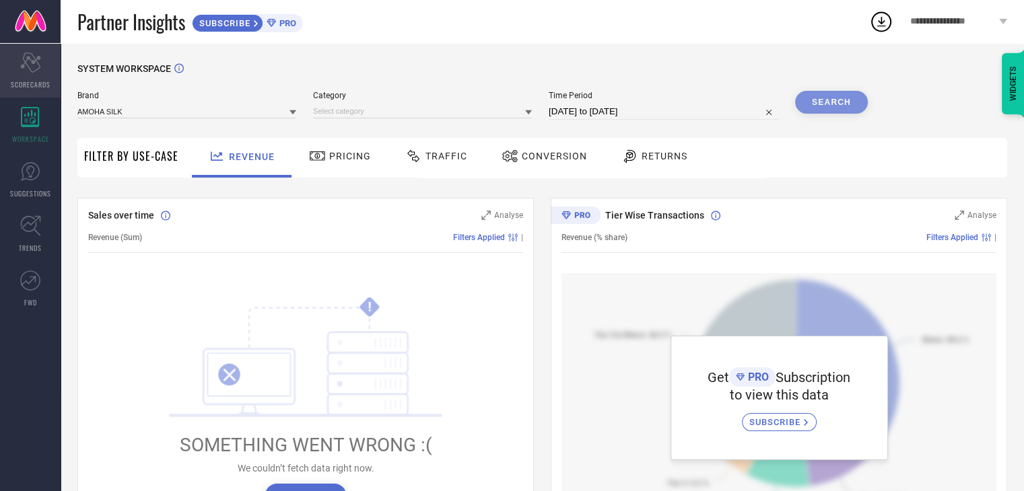
click at [36, 65] on icon "Scorecard" at bounding box center [30, 62] width 21 height 20
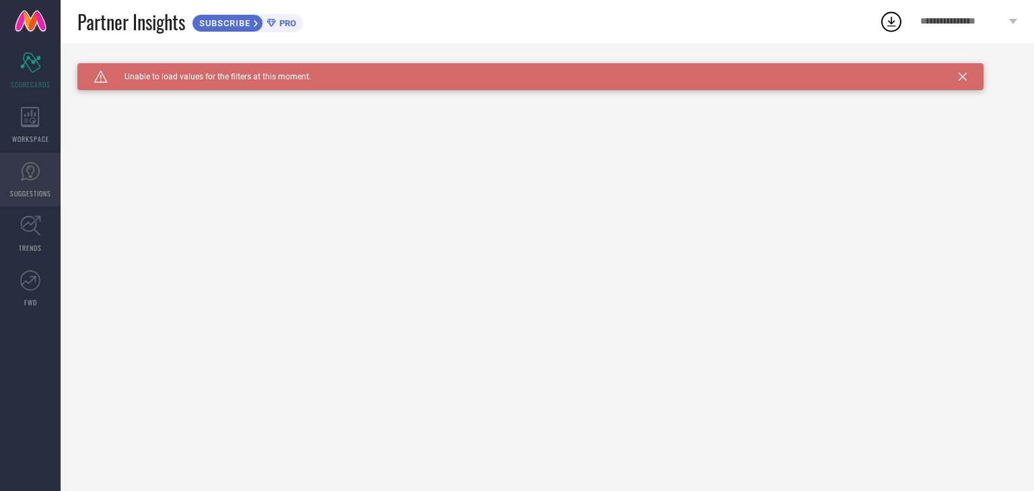
click at [40, 177] on link "SUGGESTIONS" at bounding box center [30, 180] width 61 height 54
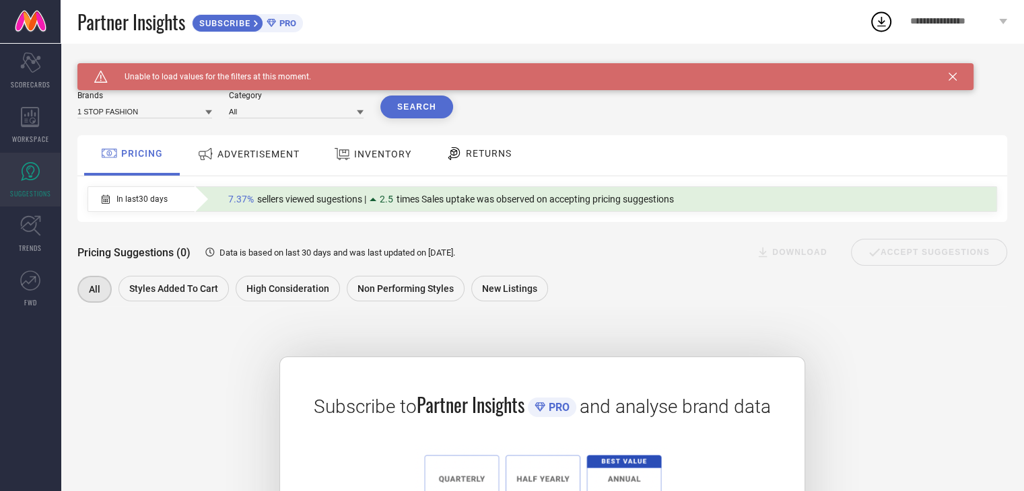
click at [384, 166] on div "INVENTORY" at bounding box center [372, 154] width 84 height 24
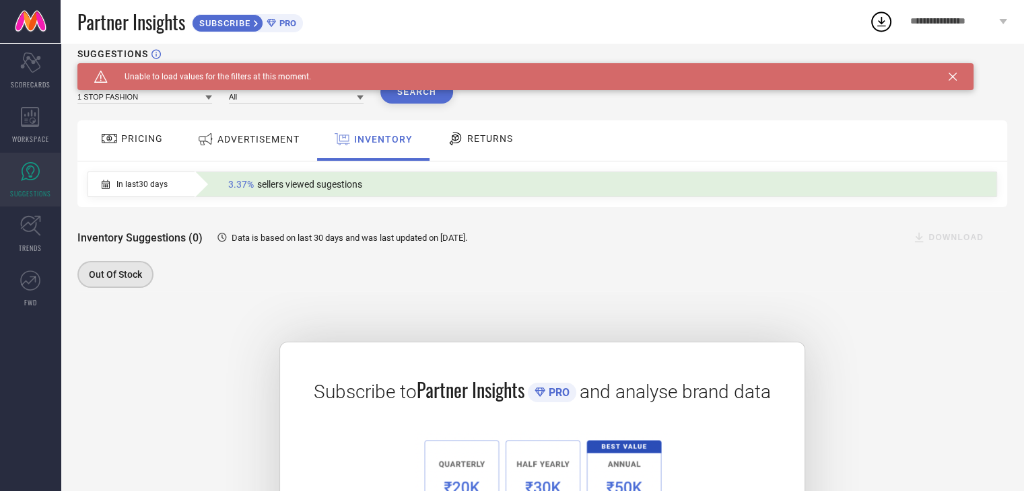
scroll to position [11, 0]
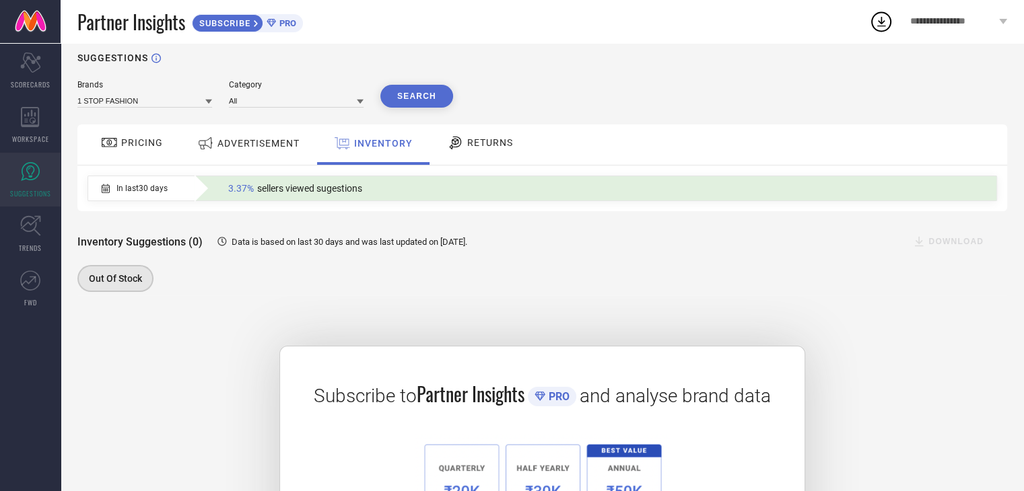
click at [474, 154] on div "RETURNS" at bounding box center [480, 142] width 73 height 23
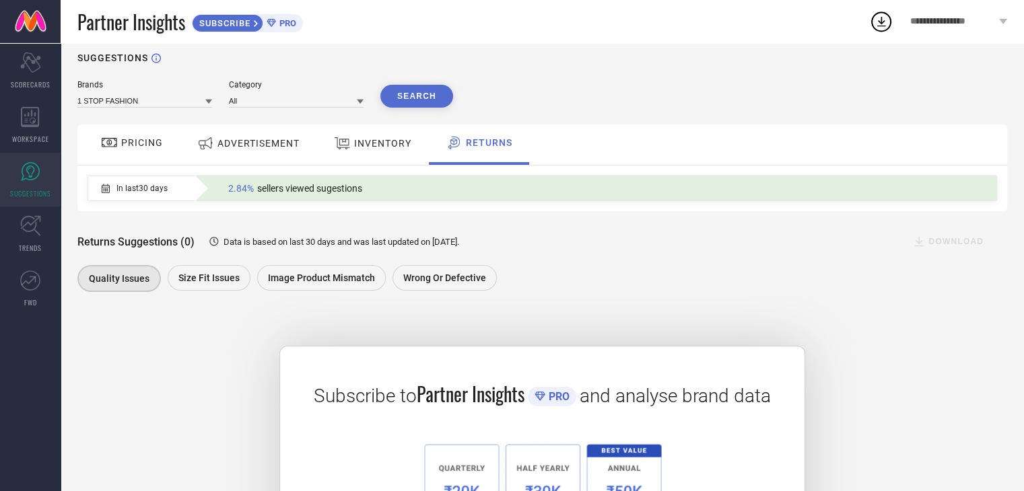
click at [264, 149] on span "ADVERTISEMENT" at bounding box center [258, 143] width 82 height 11
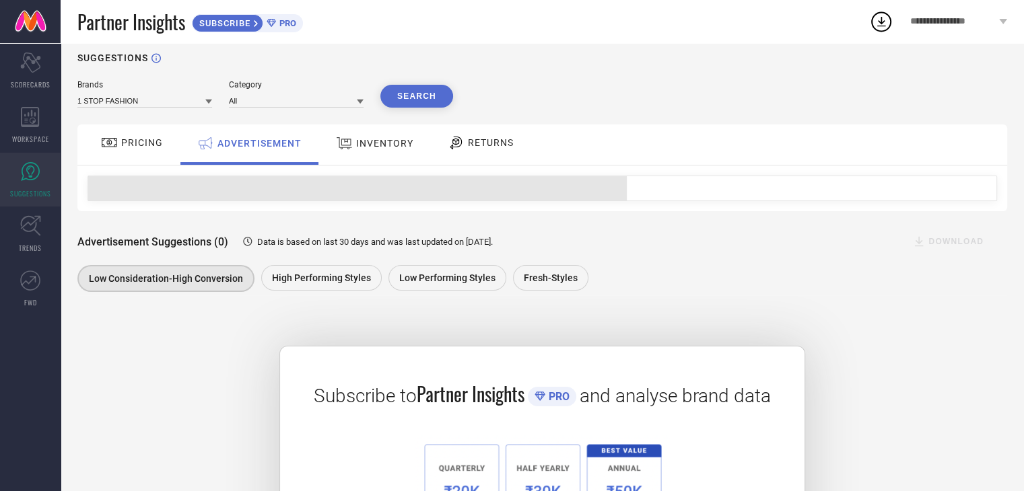
click at [121, 154] on div "PRICING" at bounding box center [132, 142] width 69 height 23
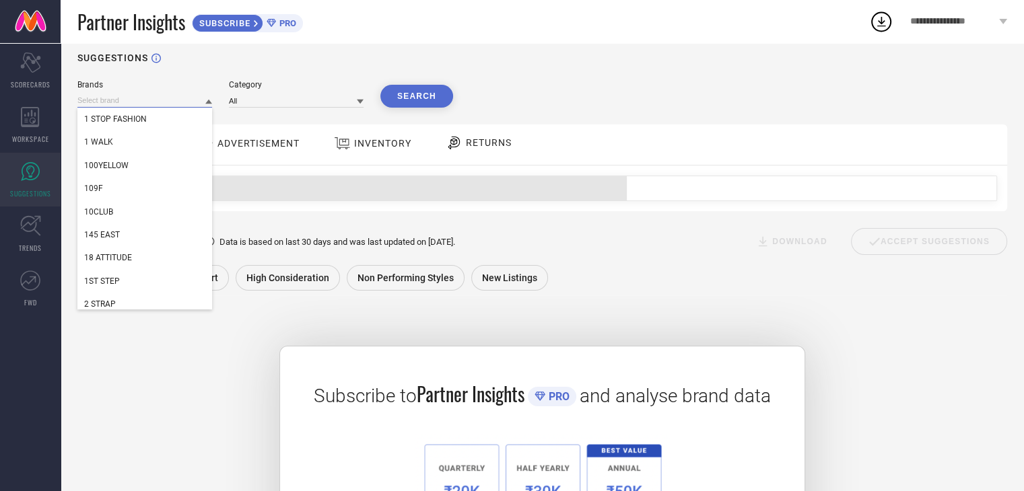
click at [162, 108] on input at bounding box center [144, 101] width 135 height 14
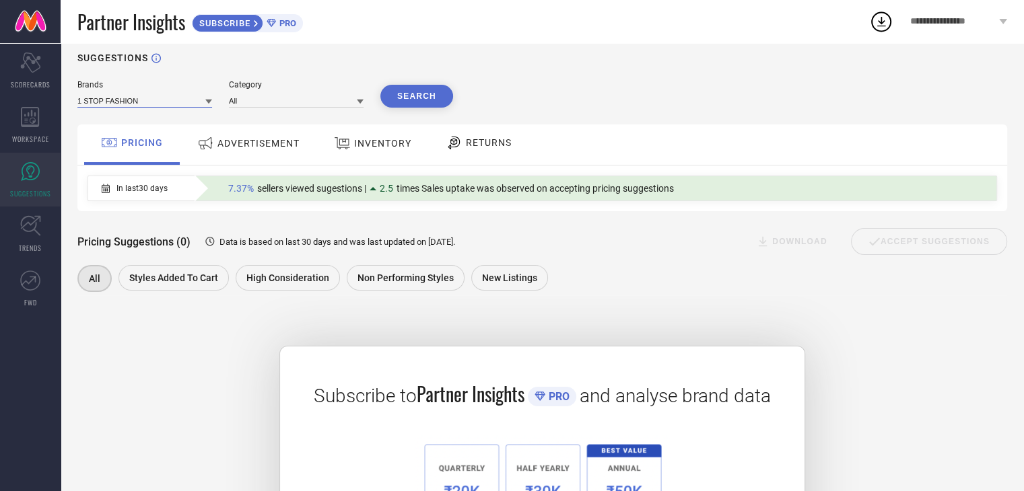
click at [162, 108] on input at bounding box center [144, 101] width 135 height 14
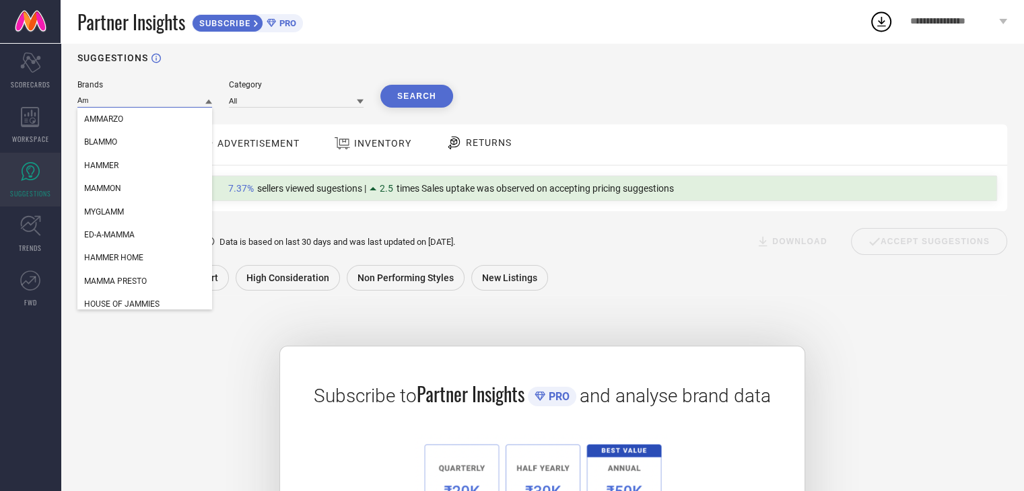
type input "A"
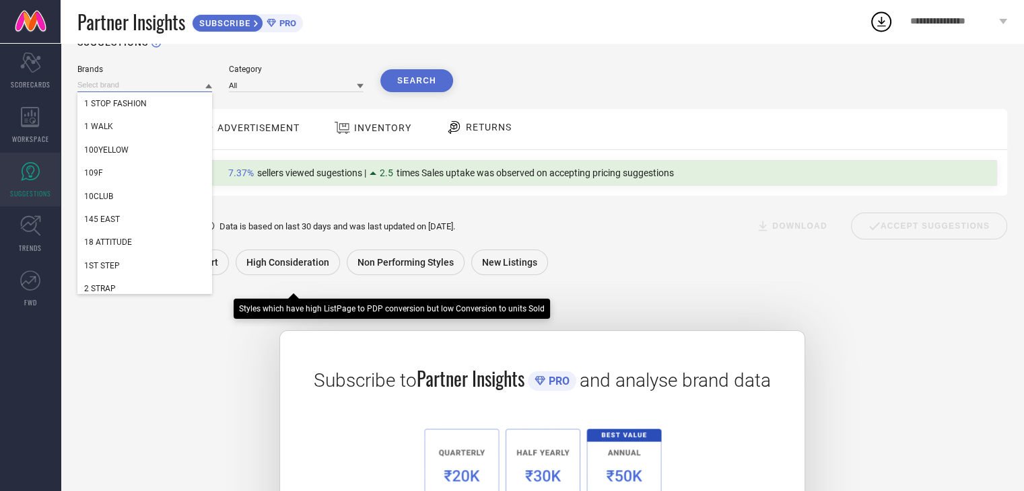
scroll to position [0, 0]
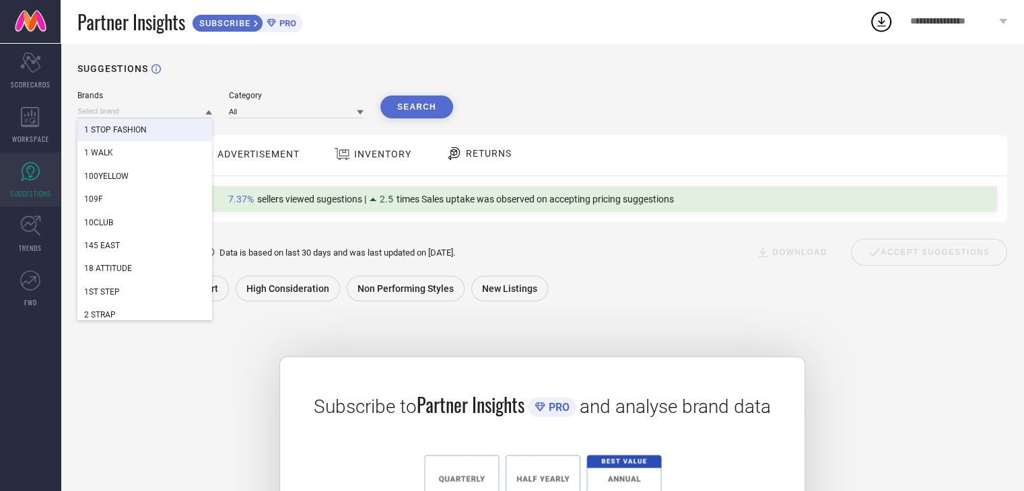
click at [217, 91] on div "SUGGESTIONS Brands 1 STOP FASHION 1 WALK 100YELLOW 109F 10CLUB 145 EAST 18 ATTI…" at bounding box center [542, 352] width 963 height 618
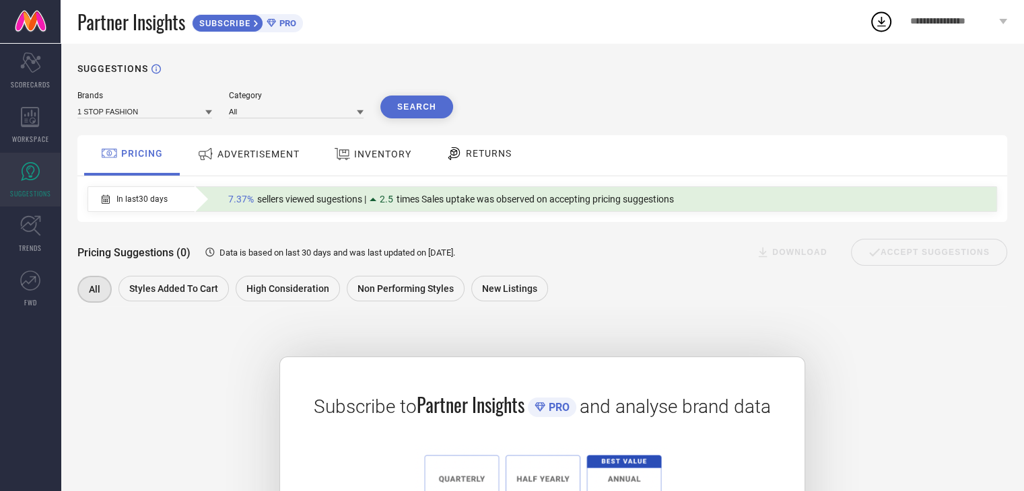
drag, startPoint x: 19, startPoint y: 122, endPoint x: 68, endPoint y: 109, distance: 50.8
click at [19, 122] on div "WORKSPACE" at bounding box center [30, 125] width 61 height 54
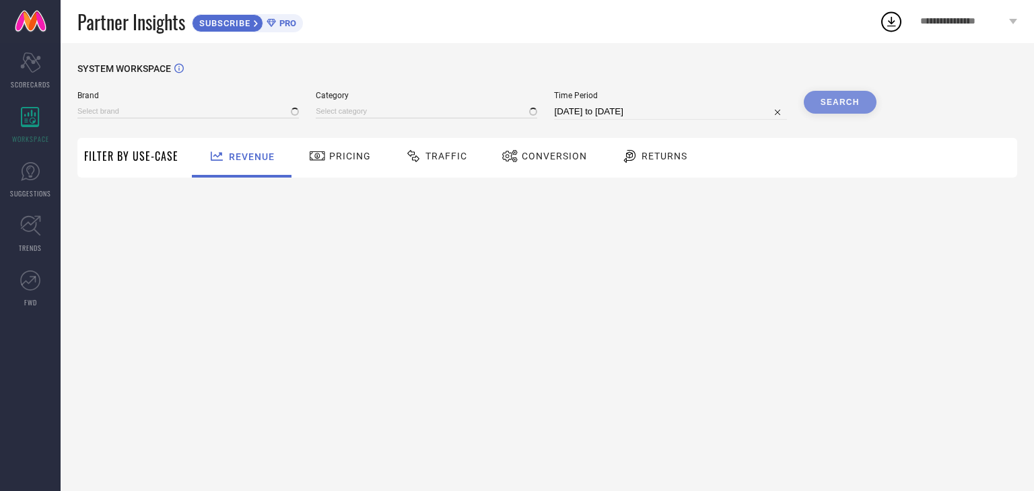
type input "1 STOP FASHION"
type input "All"
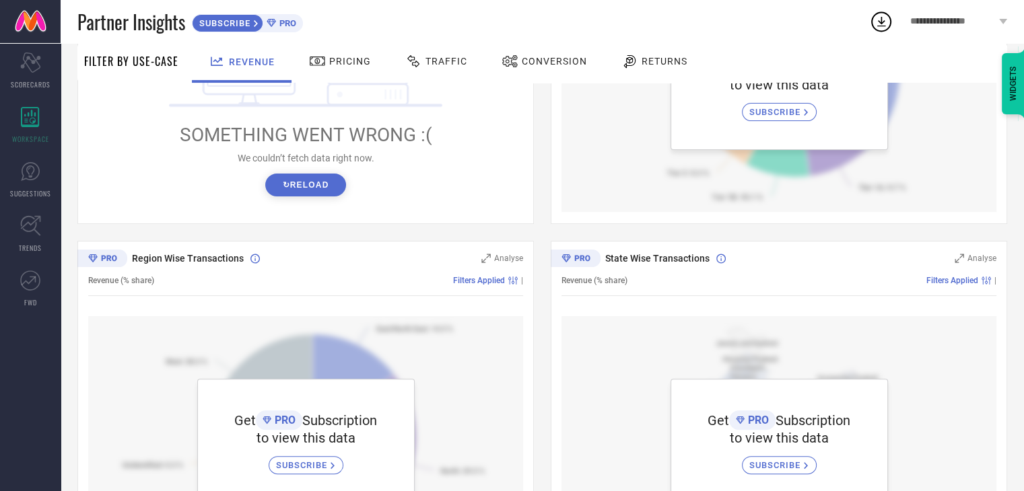
scroll to position [417, 0]
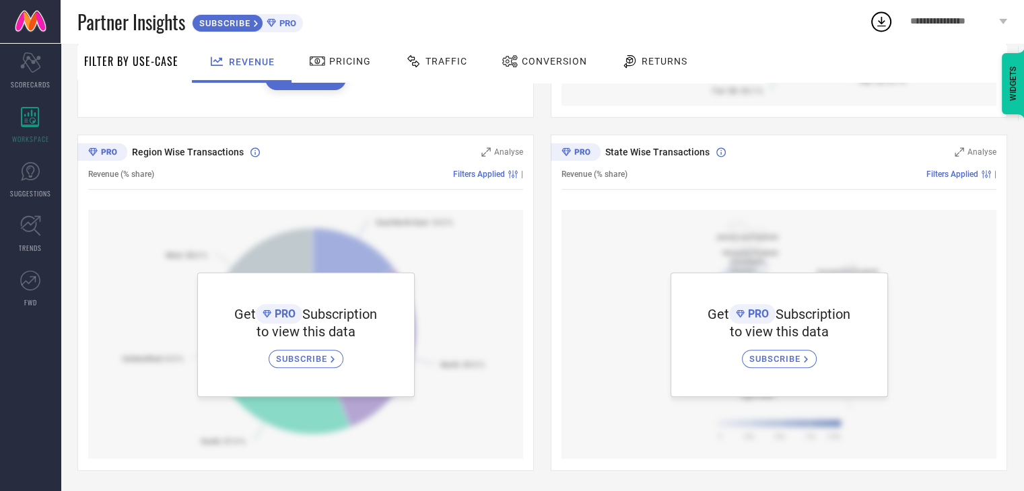
click at [312, 364] on span "SUBSCRIBE" at bounding box center [303, 359] width 55 height 10
